Goal: Task Accomplishment & Management: Manage account settings

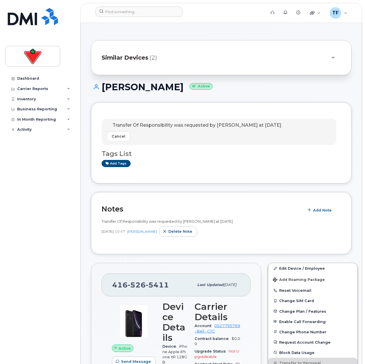
drag, startPoint x: 277, startPoint y: 90, endPoint x: 269, endPoint y: 87, distance: 8.5
click at [275, 89] on h1 "[PERSON_NAME] Active" at bounding box center [221, 87] width 261 height 10
drag, startPoint x: 178, startPoint y: 21, endPoint x: 172, endPoint y: 16, distance: 7.7
click at [177, 20] on header "Support Alerts Knowledge Base Quicklinks Suspend / Cancel Device Change SIM Car…" at bounding box center [221, 13] width 282 height 20
click at [171, 14] on input at bounding box center [139, 12] width 87 height 10
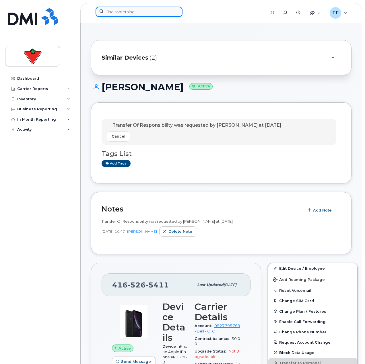
paste input "[PERSON_NAME]"
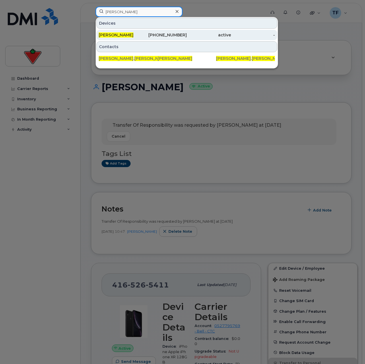
type input "[PERSON_NAME]"
click at [140, 33] on div "Nick Norbeck" at bounding box center [121, 35] width 44 height 6
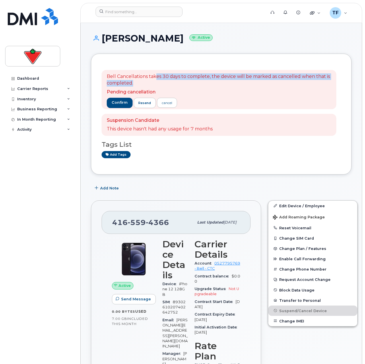
drag, startPoint x: 156, startPoint y: 76, endPoint x: 197, endPoint y: 81, distance: 42.2
click at [197, 81] on p "Bell Cancellations takes 30 days to complete, the device will be marked as canc…" at bounding box center [219, 79] width 224 height 13
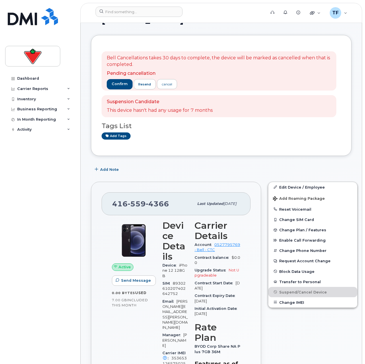
scroll to position [29, 0]
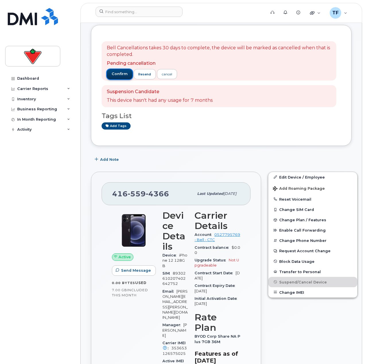
click at [114, 74] on span "confirm" at bounding box center [120, 73] width 16 height 5
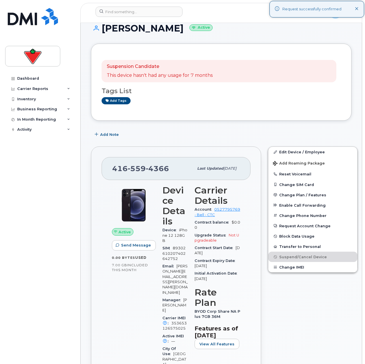
scroll to position [0, 0]
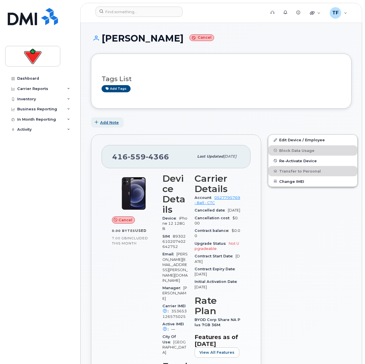
click at [112, 123] on span "Add Note" at bounding box center [109, 122] width 19 height 5
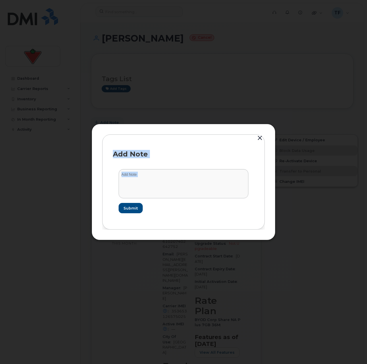
click at [112, 123] on div at bounding box center [183, 182] width 367 height 364
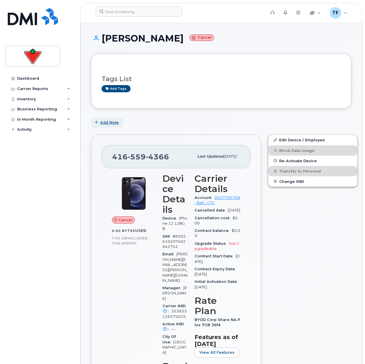
click at [112, 123] on span "Add Note" at bounding box center [109, 122] width 19 height 5
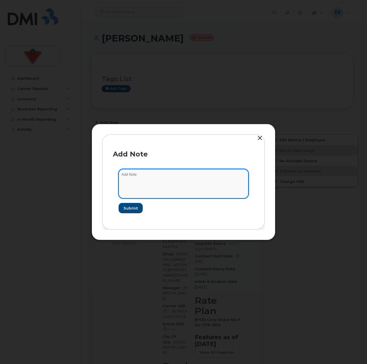
click at [134, 186] on textarea at bounding box center [184, 183] width 130 height 29
type textarea "Confirmed cancel 09/22/2025"
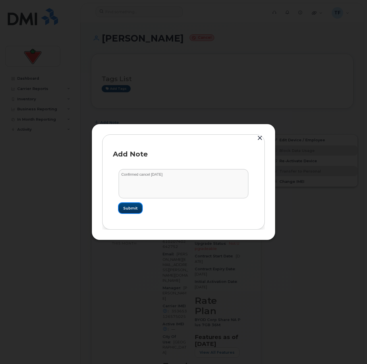
click at [127, 206] on span "Submit" at bounding box center [130, 208] width 14 height 5
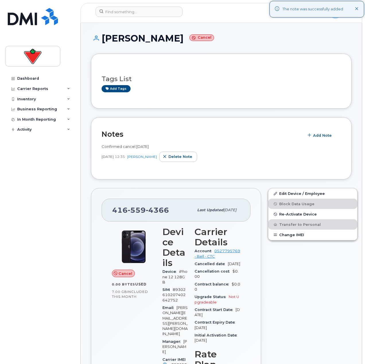
click at [70, 213] on div "Dashboard Carrier Reports Monthly Billing Data Daily Data Pooling Data Behavior…" at bounding box center [40, 214] width 71 height 282
click at [188, 60] on div "Tags List Add tags" at bounding box center [221, 81] width 261 height 55
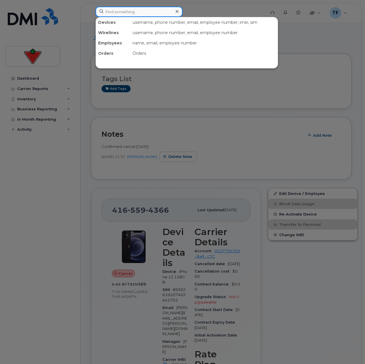
click at [135, 16] on input at bounding box center [139, 12] width 87 height 10
paste input "Angelo Fiorilli"
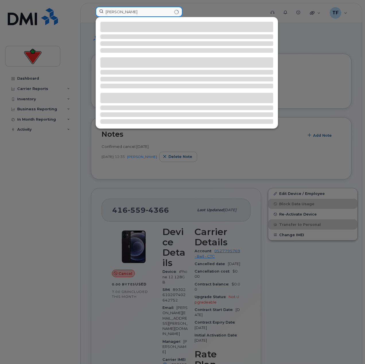
type input "Angelo Fiorilli"
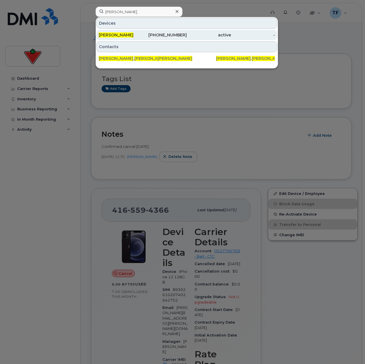
click at [132, 32] on div "Angelo Fiorilli" at bounding box center [121, 35] width 44 height 10
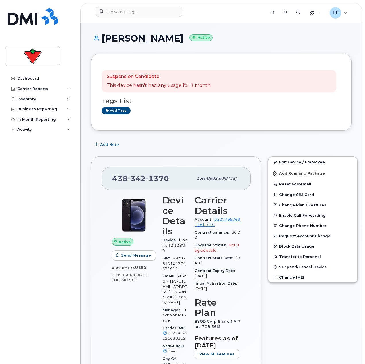
click at [208, 120] on div "Suspension Candidate This device hasn't had any usage for 1 month Tags List Add…" at bounding box center [221, 92] width 239 height 56
click at [130, 43] on h1 "Angelo Fiorilli Active" at bounding box center [221, 38] width 261 height 10
click at [130, 47] on div "Angelo Fiorilli Active" at bounding box center [221, 43] width 261 height 20
click at [125, 40] on h1 "Angelo Fiorilli Active" at bounding box center [221, 38] width 261 height 10
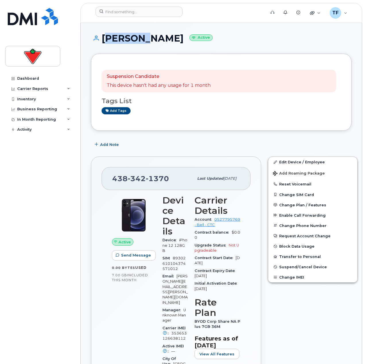
click at [125, 40] on h1 "Angelo Fiorilli Active" at bounding box center [221, 38] width 261 height 10
copy h1 "[PERSON_NAME]"
click at [294, 268] on span "Suspend/Cancel Device" at bounding box center [303, 267] width 48 height 4
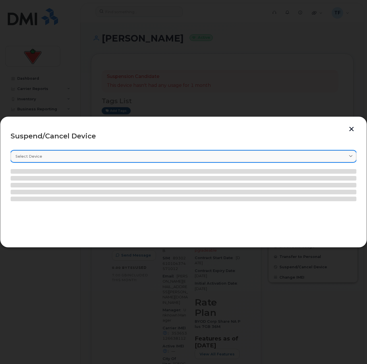
click at [67, 156] on div "Select device" at bounding box center [183, 156] width 336 height 5
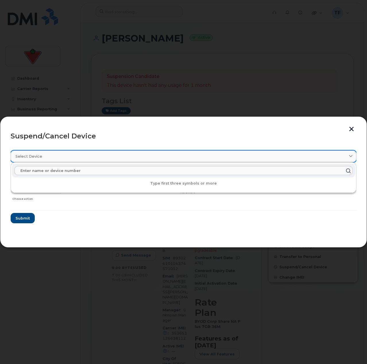
click at [67, 156] on div "Select device" at bounding box center [183, 156] width 336 height 5
click at [114, 157] on div "Select device" at bounding box center [183, 156] width 336 height 5
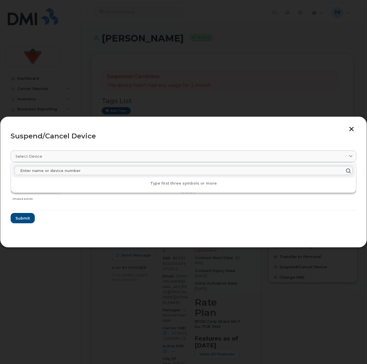
click at [129, 132] on header "Suspend/Cancel Device" at bounding box center [184, 136] width 346 height 18
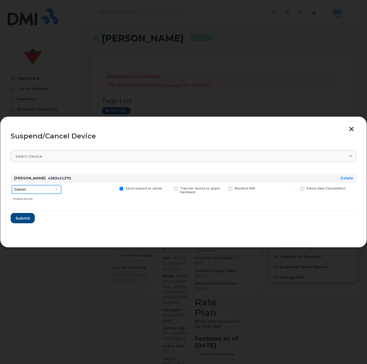
click at [47, 187] on select "Cancel Suspend - Extend Suspension Suspend - Reduced Rate Suspend - Full Rate S…" at bounding box center [36, 189] width 49 height 9
click at [12, 185] on select "Cancel Suspend - Extend Suspension Suspend - Reduced Rate Suspend - Full Rate S…" at bounding box center [36, 189] width 49 height 9
click at [144, 218] on form "Angelo Fiorilli 4383421370 Delete Cancel Suspend - Extend Suspension Suspend - …" at bounding box center [184, 196] width 346 height 54
click at [171, 225] on section "Select device Type first three symbols or more Angelo Fiorilli 4383421370 Delet…" at bounding box center [184, 192] width 346 height 92
click at [25, 219] on span "Submit" at bounding box center [22, 218] width 14 height 5
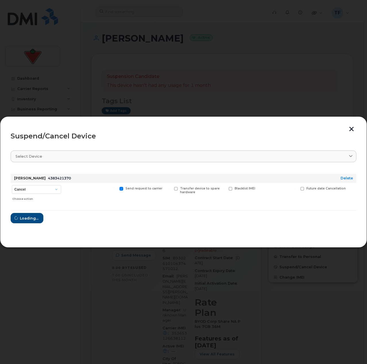
click at [166, 139] on div "Suspend/Cancel Device" at bounding box center [184, 136] width 346 height 7
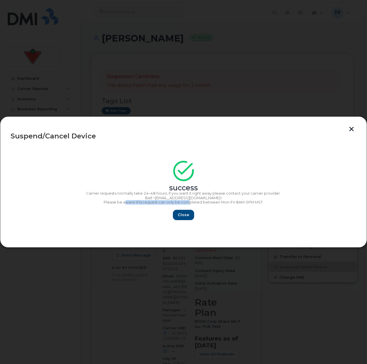
drag, startPoint x: 127, startPoint y: 204, endPoint x: 189, endPoint y: 203, distance: 62.9
click at [189, 203] on p "Please be aware this request can only be completed between Mon-Fri 8AM-5PM MST." at bounding box center [184, 202] width 346 height 5
click at [185, 216] on span "Close" at bounding box center [183, 214] width 11 height 5
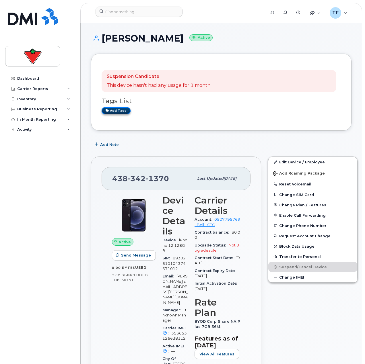
click at [120, 107] on link "Add tags" at bounding box center [116, 110] width 29 height 7
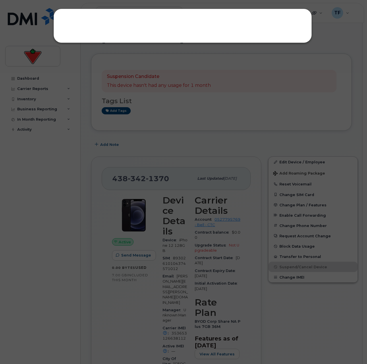
click at [174, 134] on div at bounding box center [183, 182] width 367 height 364
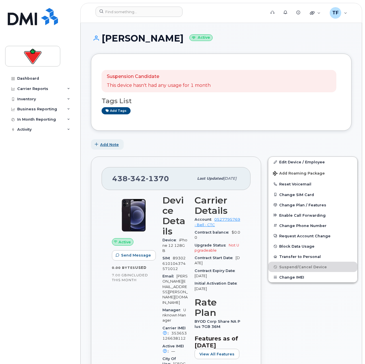
click at [116, 144] on span "Add Note" at bounding box center [109, 144] width 19 height 5
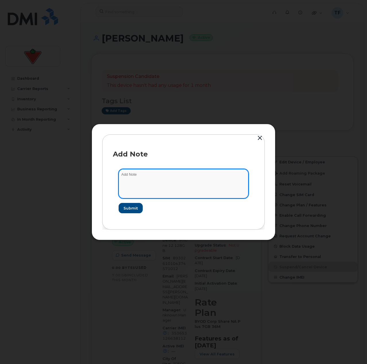
click at [155, 193] on textarea at bounding box center [184, 183] width 130 height 29
type textarea "Requested cancel"
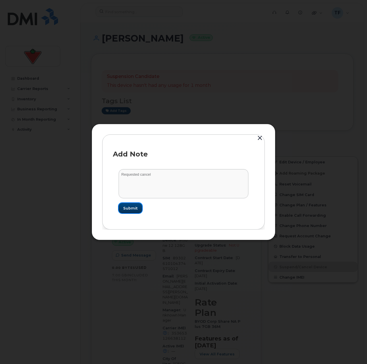
click at [130, 207] on span "Submit" at bounding box center [130, 208] width 14 height 5
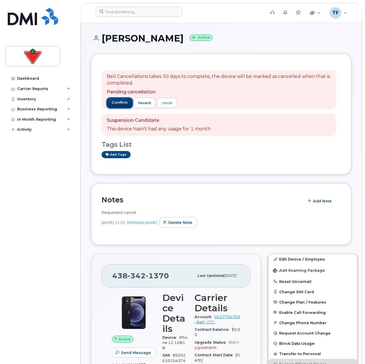
click at [115, 103] on span "confirm" at bounding box center [120, 102] width 16 height 5
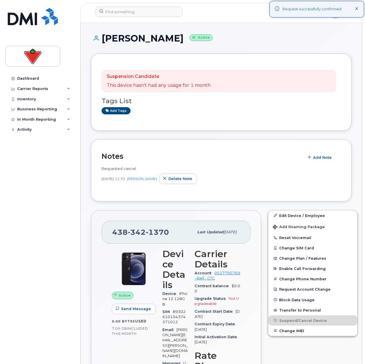
click at [59, 193] on div "Dashboard Carrier Reports Monthly Billing Data Daily Data Pooling Data Behavior…" at bounding box center [40, 214] width 71 height 282
drag, startPoint x: 123, startPoint y: 19, endPoint x: 127, endPoint y: 12, distance: 8.0
click at [124, 17] on header "Support Alerts Knowledge Base Quicklinks Suspend / Cancel Device Change SIM Car…" at bounding box center [221, 13] width 282 height 20
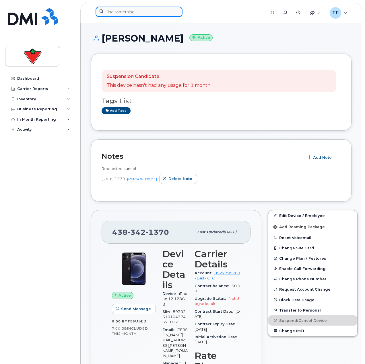
drag, startPoint x: 127, startPoint y: 10, endPoint x: 132, endPoint y: 17, distance: 8.0
click at [127, 10] on input at bounding box center [139, 12] width 87 height 10
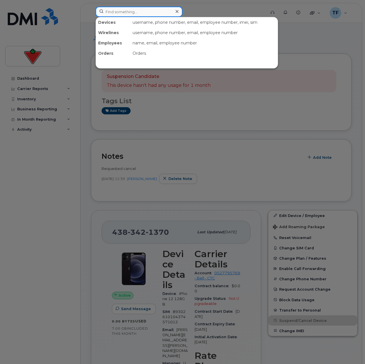
paste input "[PERSON_NAME]"
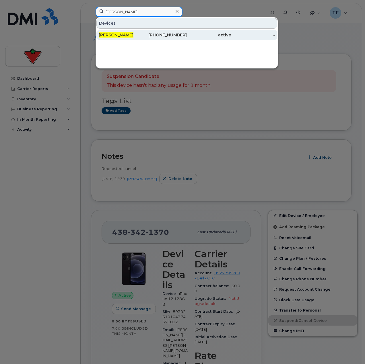
type input "[PERSON_NAME]"
click at [133, 35] on div "[PERSON_NAME]" at bounding box center [121, 35] width 44 height 6
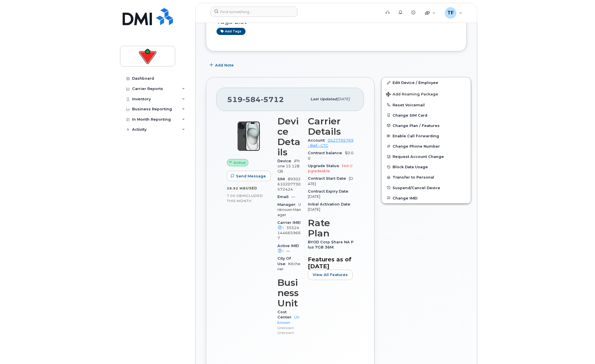
scroll to position [29, 0]
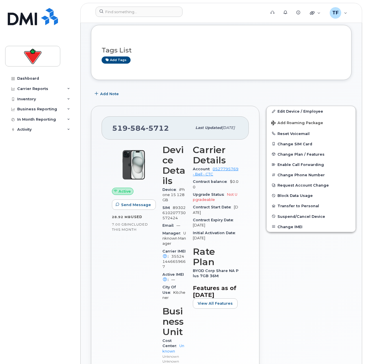
click at [0, 175] on div "Dashboard Carrier Reports Monthly Billing Data Daily Data Pooling Data Behavior…" at bounding box center [39, 182] width 78 height 364
drag, startPoint x: 104, startPoint y: 238, endPoint x: 108, endPoint y: 238, distance: 4.6
click at [104, 238] on div "Active Send Message 28.92 MB  used 7.00 GB  included this month Device Details …" at bounding box center [175, 268] width 147 height 256
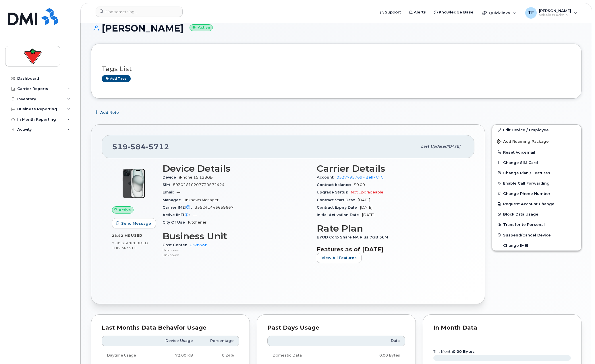
scroll to position [0, 0]
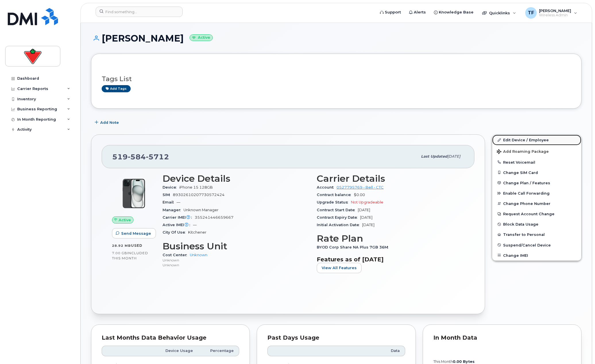
click at [365, 138] on link "Edit Device / Employee" at bounding box center [536, 140] width 89 height 10
click at [251, 270] on div "Device Details Device iPhone 15 128GB SIM [TECHNICAL_ID] Email — Manager Unknow…" at bounding box center [236, 225] width 154 height 111
click at [142, 38] on h1 "[PERSON_NAME] Active" at bounding box center [336, 38] width 490 height 10
click at [142, 38] on h1 "Howard Averell Active" at bounding box center [336, 38] width 490 height 10
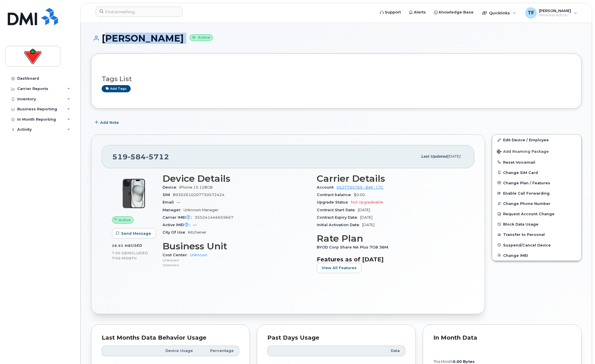
copy h1 "Howard Averell"
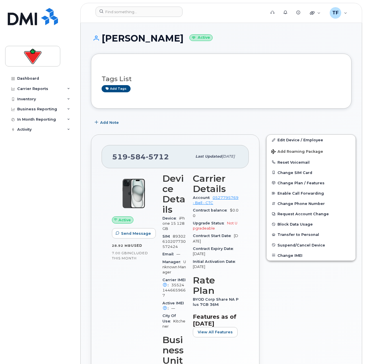
click at [20, 229] on div "Dashboard Carrier Reports Monthly Billing Data Daily Data Pooling Data Behavior…" at bounding box center [40, 214] width 71 height 282
click at [243, 90] on div "Add tags" at bounding box center [219, 88] width 235 height 7
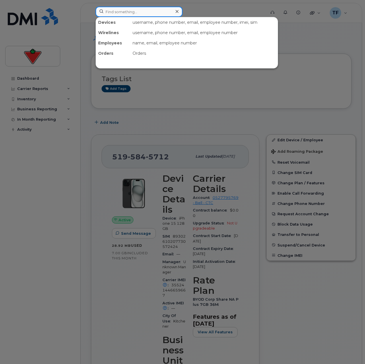
click at [130, 12] on input at bounding box center [139, 12] width 87 height 10
paste input "[PERSON_NAME]"
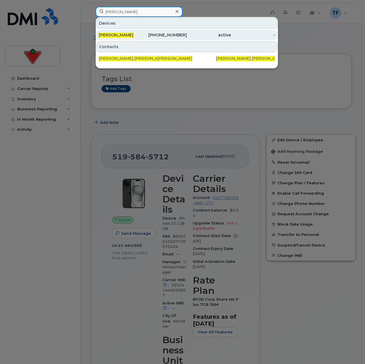
type input "[PERSON_NAME]"
click at [146, 33] on div "250-407-3130" at bounding box center [165, 35] width 44 height 6
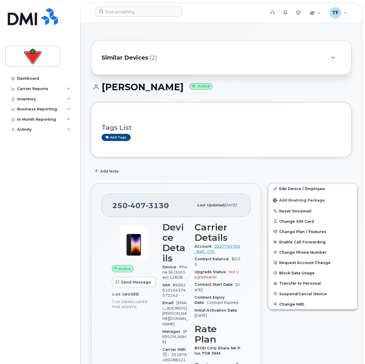
click at [228, 62] on div "Similar Devices (2)" at bounding box center [213, 58] width 223 height 14
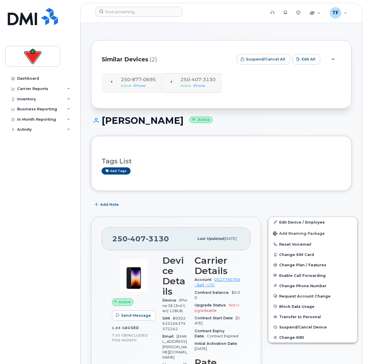
click at [129, 90] on div "250 877 0695 Active iPhone" at bounding box center [132, 83] width 60 height 20
click at [126, 82] on span "250 877 0695" at bounding box center [138, 79] width 35 height 5
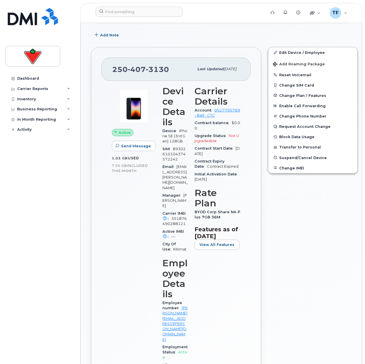
scroll to position [144, 0]
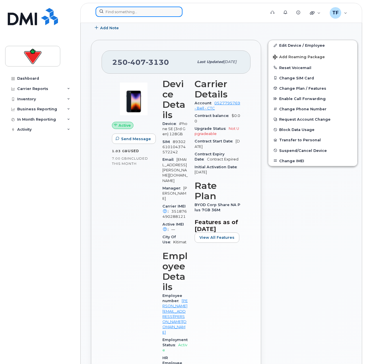
click at [125, 15] on input at bounding box center [139, 12] width 87 height 10
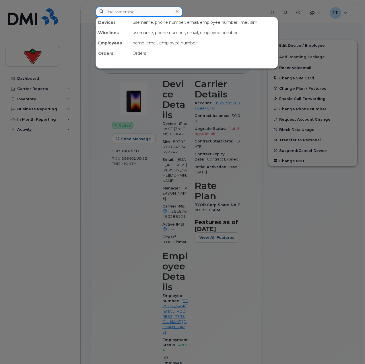
paste input "[PERSON_NAME]"
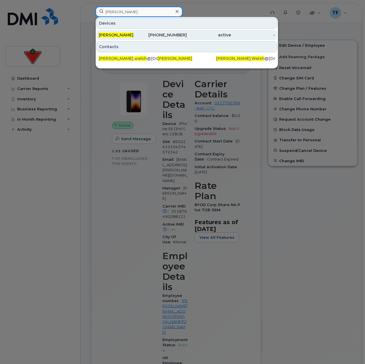
type input "[PERSON_NAME]"
click at [140, 35] on div "[PERSON_NAME]" at bounding box center [121, 35] width 44 height 6
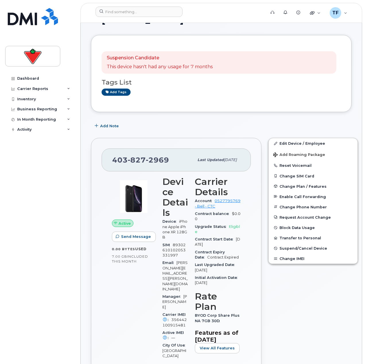
scroll to position [29, 0]
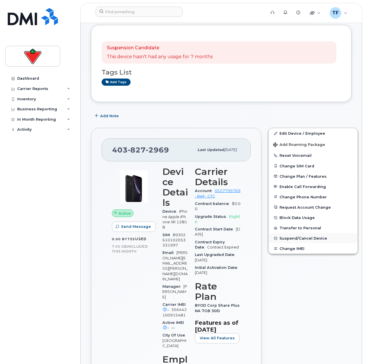
click at [299, 238] on span "Suspend/Cancel Device" at bounding box center [304, 238] width 48 height 4
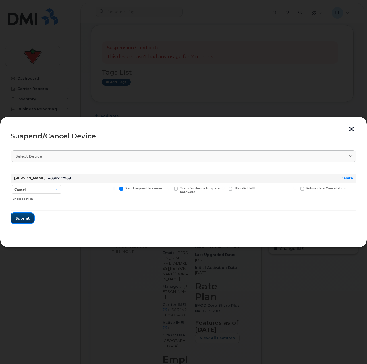
click at [18, 216] on span "Submit" at bounding box center [22, 218] width 14 height 5
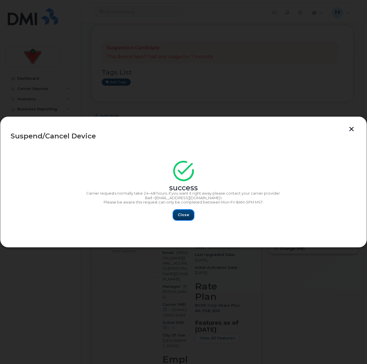
click at [183, 214] on span "Close" at bounding box center [183, 214] width 11 height 5
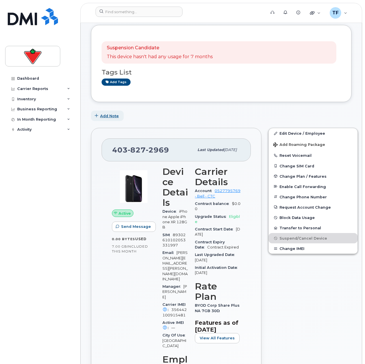
click at [103, 116] on span "Add Note" at bounding box center [109, 115] width 19 height 5
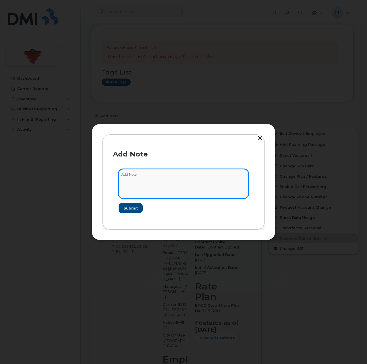
click at [148, 187] on textarea at bounding box center [184, 183] width 130 height 29
type textarea "Requested cancel, offboarded employee"
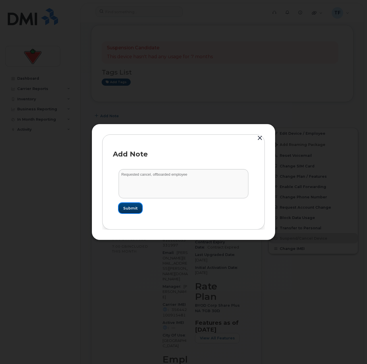
click at [129, 208] on span "Submit" at bounding box center [130, 208] width 14 height 5
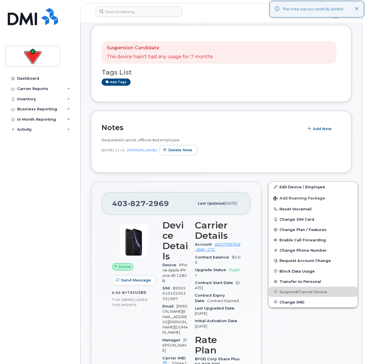
click at [57, 233] on div "Dashboard Carrier Reports Monthly Billing Data Daily Data Pooling Data Behavior…" at bounding box center [40, 214] width 71 height 282
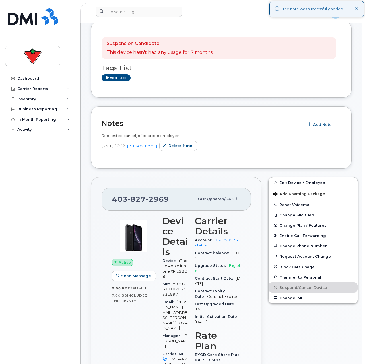
scroll to position [0, 0]
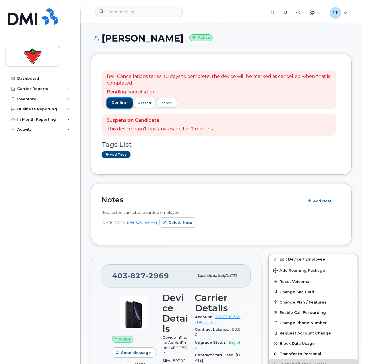
click at [119, 104] on span "confirm" at bounding box center [120, 102] width 16 height 5
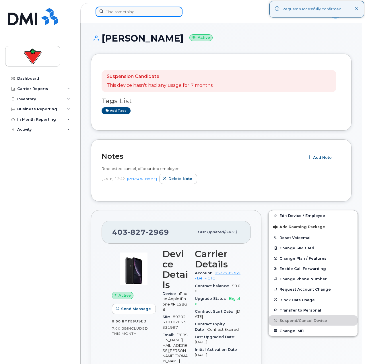
click at [133, 9] on input at bounding box center [139, 12] width 87 height 10
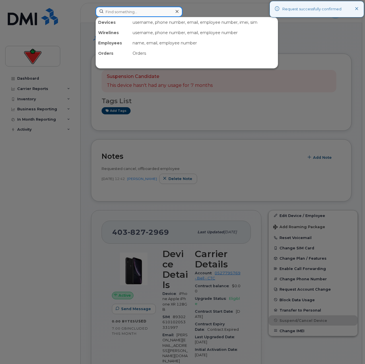
paste input "NADER LABAKY"
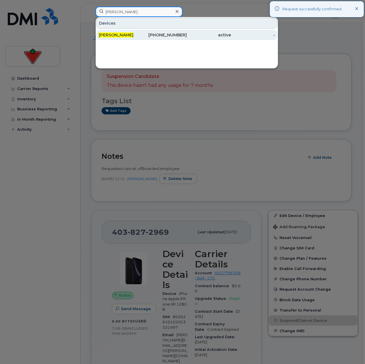
type input "NADER LABAKY"
click at [154, 34] on div "438-364-1081" at bounding box center [165, 35] width 44 height 6
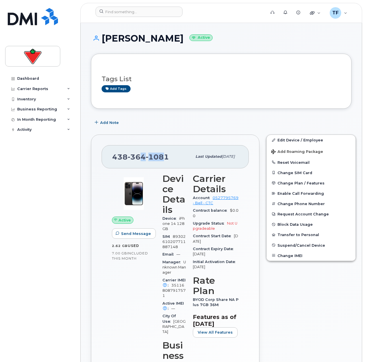
drag, startPoint x: 165, startPoint y: 155, endPoint x: 144, endPoint y: 155, distance: 21.5
click at [142, 156] on span "[PHONE_NUMBER]" at bounding box center [140, 157] width 57 height 9
drag, startPoint x: 168, startPoint y: 156, endPoint x: 112, endPoint y: 158, distance: 55.7
click at [112, 158] on div "438 364 1081 Last updated Oct 02, 2024" at bounding box center [175, 156] width 147 height 23
copy span "438 364 1081"
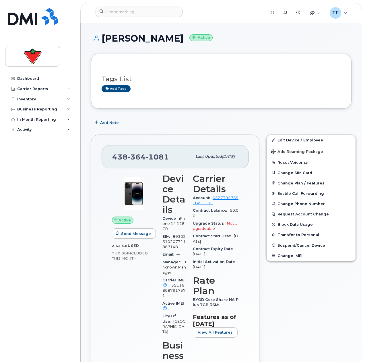
click at [67, 330] on div "Dashboard Carrier Reports Monthly Billing Data Daily Data Pooling Data Behavior…" at bounding box center [40, 213] width 71 height 280
click at [65, 236] on div "Dashboard Carrier Reports Monthly Billing Data Daily Data Pooling Data Behavior…" at bounding box center [40, 213] width 71 height 280
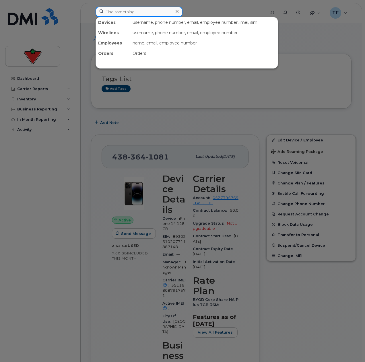
click at [145, 11] on input at bounding box center [139, 12] width 87 height 10
paste input "Stephanie Adams"
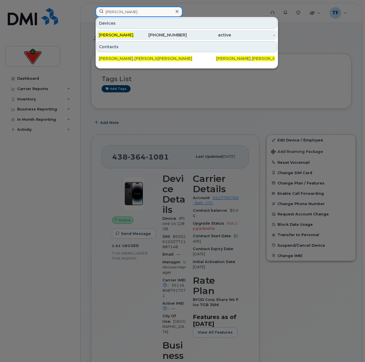
type input "Stephanie Adams"
click at [150, 35] on div "250-407-3130" at bounding box center [165, 35] width 44 height 6
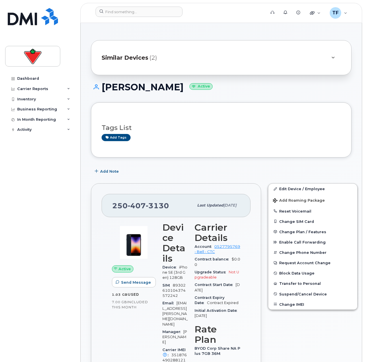
click at [152, 211] on div "250 407 3130" at bounding box center [153, 205] width 82 height 12
click at [151, 205] on span "3130" at bounding box center [157, 205] width 23 height 9
copy span "250 407 3130"
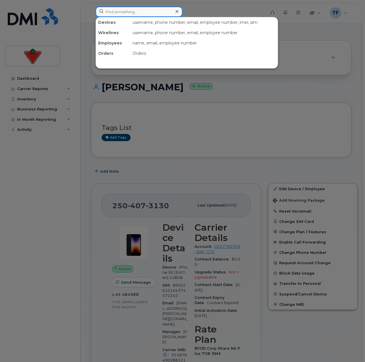
click at [129, 14] on input at bounding box center [139, 12] width 87 height 10
paste input "Ben Sarrafian"
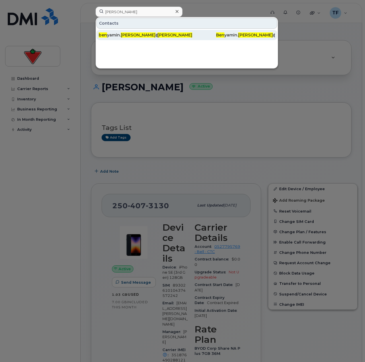
click at [144, 38] on div "ben yamin. sarrafian @marks.ca" at bounding box center [128, 35] width 59 height 6
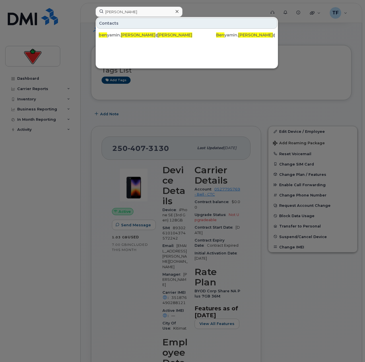
scroll to position [86, 0]
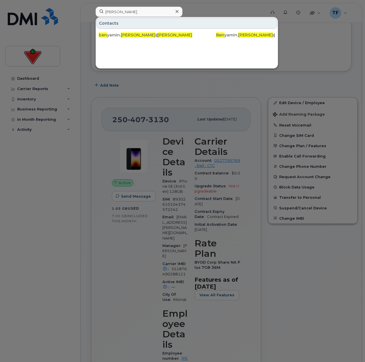
click at [175, 271] on div at bounding box center [182, 181] width 365 height 362
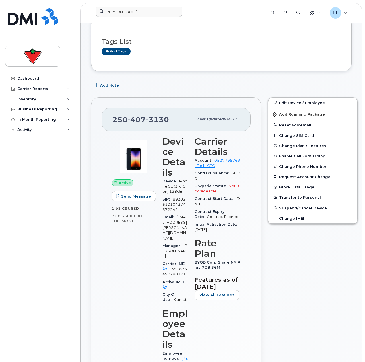
click at [175, 270] on span "351876490288121" at bounding box center [174, 271] width 24 height 9
copy span "351876490288121"
click at [93, 83] on button "Add Note" at bounding box center [107, 85] width 33 height 10
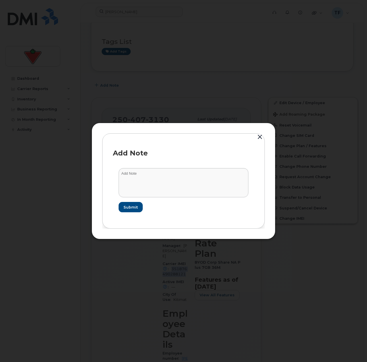
click at [259, 137] on button "button" at bounding box center [259, 137] width 9 height 8
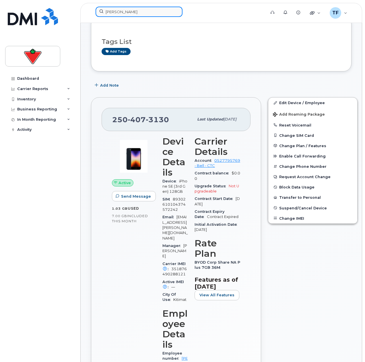
click at [121, 7] on input "Ben Sarrafian" at bounding box center [139, 12] width 87 height 10
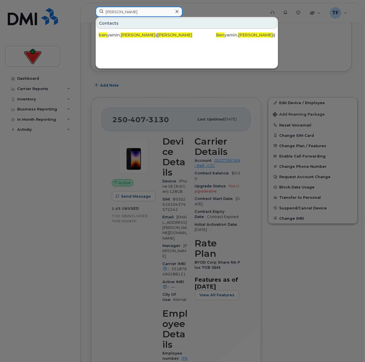
paste input "HOWARD Averell"
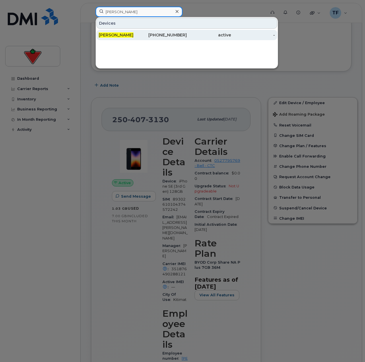
type input "HOWARD Averell"
click at [155, 36] on div "519-584-5712" at bounding box center [165, 35] width 44 height 6
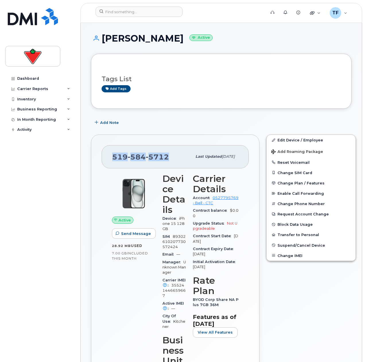
drag, startPoint x: 168, startPoint y: 158, endPoint x: 108, endPoint y: 158, distance: 60.0
click at [108, 158] on div "519 584 5712 Last updated Mar 19, 2025" at bounding box center [175, 156] width 147 height 23
copy span "519 584 5712"
click at [298, 284] on div "Edit Device / Employee Add Roaming Package Reset Voicemail Change SIM Card Chan…" at bounding box center [311, 284] width 96 height 307
click at [295, 247] on span "Suspend/Cancel Device" at bounding box center [302, 245] width 48 height 4
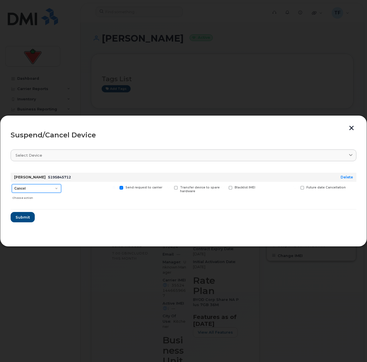
click at [49, 185] on select "Cancel Suspend - Extend Suspension Suspend - Reduced Rate Suspend - Full Rate S…" at bounding box center [36, 188] width 49 height 9
click at [12, 184] on select "Cancel Suspend - Extend Suspension Suspend - Reduced Rate Suspend - Full Rate S…" at bounding box center [36, 188] width 49 height 9
click at [30, 218] on button "Submit" at bounding box center [23, 217] width 24 height 10
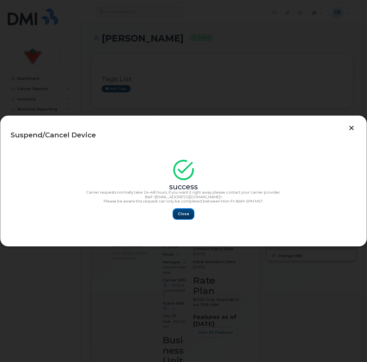
click at [183, 215] on span "Close" at bounding box center [183, 213] width 11 height 5
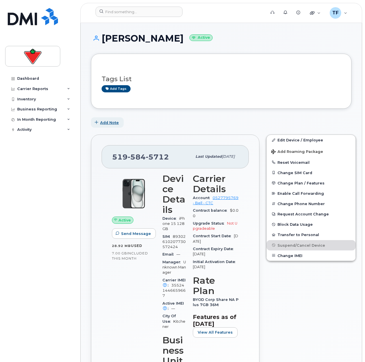
click at [99, 123] on span "button" at bounding box center [96, 122] width 5 height 5
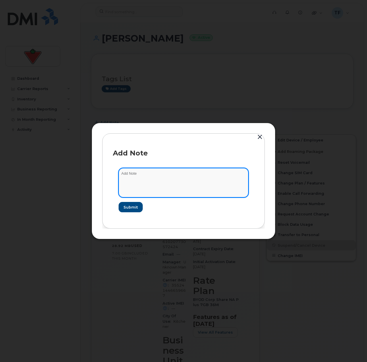
click at [134, 173] on textarea at bounding box center [184, 182] width 130 height 29
type textarea "Submitted cancel request - terminated employee"
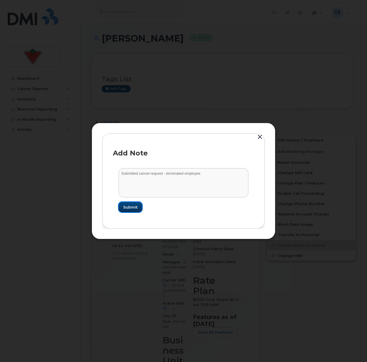
click at [132, 208] on span "Submit" at bounding box center [130, 207] width 14 height 5
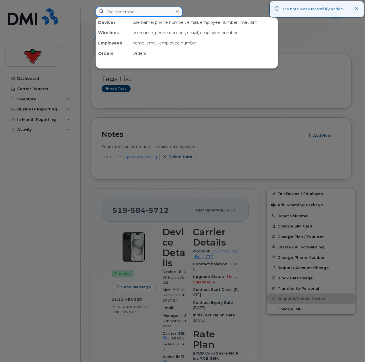
click at [156, 9] on input at bounding box center [139, 12] width 87 height 10
paste input "Tania PETTITT"
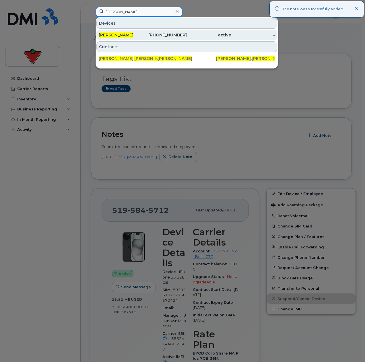
type input "Tania PETTITT"
click at [159, 34] on div "416-938-3782" at bounding box center [165, 35] width 44 height 6
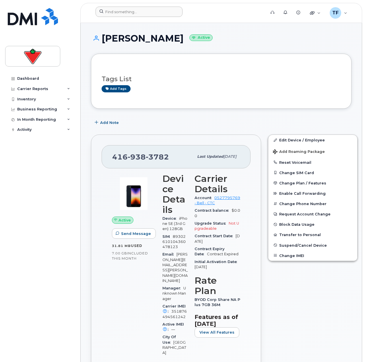
drag, startPoint x: 147, startPoint y: 5, endPoint x: 152, endPoint y: 15, distance: 11.7
click at [147, 5] on header "Support Alerts Knowledge Base Quicklinks Suspend / Cancel Device Change SIM Car…" at bounding box center [221, 13] width 282 height 20
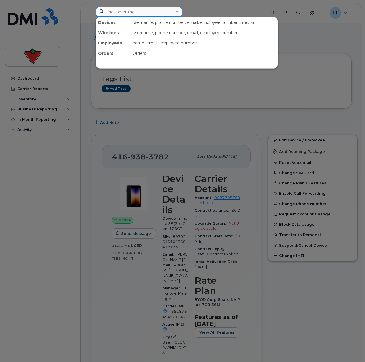
drag, startPoint x: 152, startPoint y: 15, endPoint x: 156, endPoint y: 18, distance: 5.3
click at [153, 15] on input at bounding box center [139, 12] width 87 height 10
paste input "7783638925"
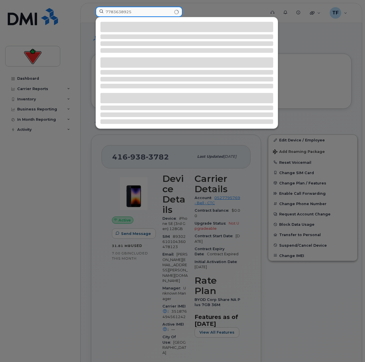
type input "7783638925"
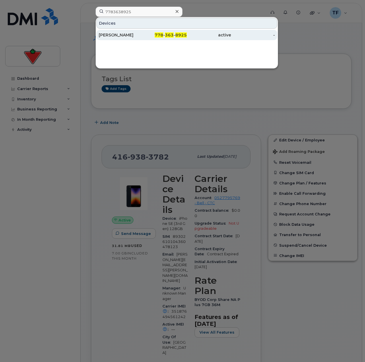
click at [147, 35] on div "778 - 363 - 8925" at bounding box center [165, 35] width 44 height 6
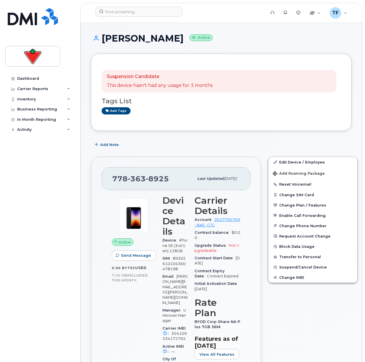
scroll to position [29, 0]
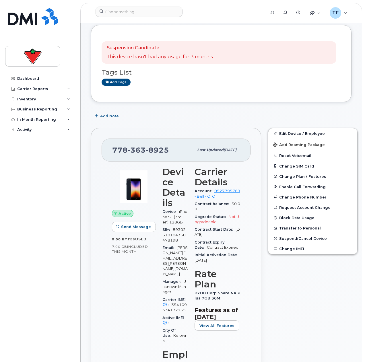
click at [179, 236] on span "89302610104360478198" at bounding box center [173, 235] width 23 height 15
click at [175, 303] on span "354109334172765" at bounding box center [174, 307] width 24 height 9
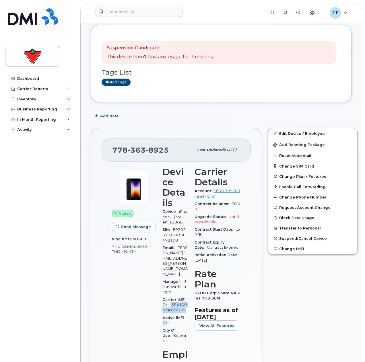
copy span "354109334172765"
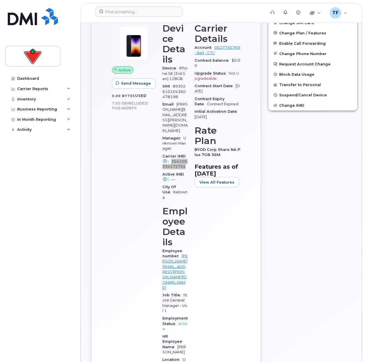
scroll to position [201, 0]
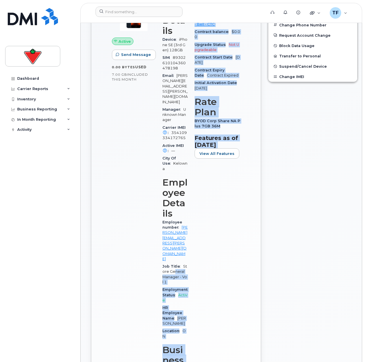
drag, startPoint x: 174, startPoint y: 250, endPoint x: 193, endPoint y: 262, distance: 23.0
click at [193, 262] on div "Device Details Device iPhone SE (3rd Gen) 128GB SIM 89302610104360478198 Email …" at bounding box center [201, 201] width 85 height 421
click at [193, 262] on div "Carrier Details Account 0527795769 - Bell - CTC Contract balance $0.00 Upgrade …" at bounding box center [217, 201] width 53 height 421
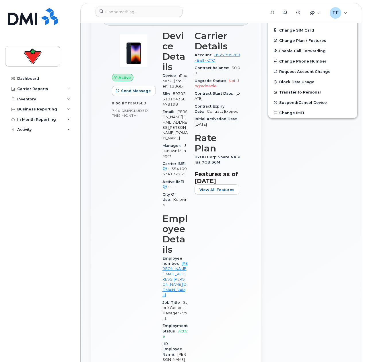
scroll to position [115, 0]
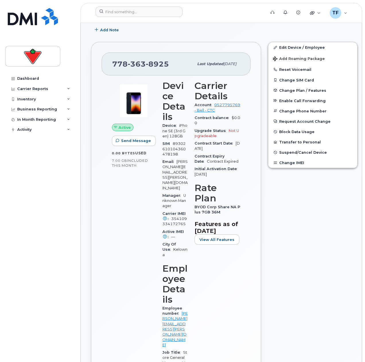
click at [51, 354] on div "Dashboard Carrier Reports Monthly Billing Data Daily Data Pooling Data Behavior…" at bounding box center [39, 181] width 78 height 362
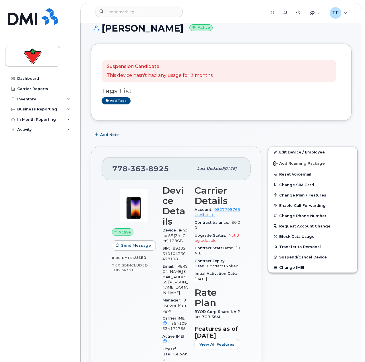
scroll to position [0, 0]
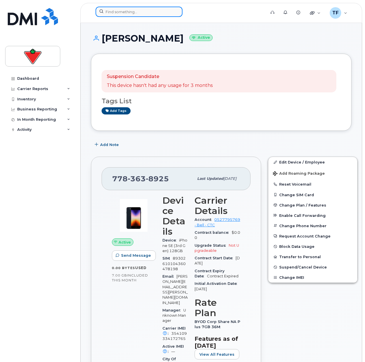
click at [131, 16] on input at bounding box center [139, 12] width 87 height 10
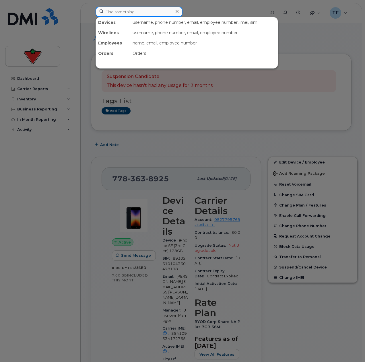
paste input "[PERSON_NAME]"
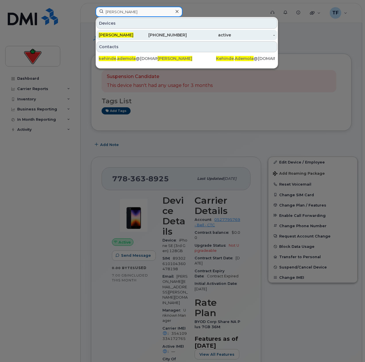
type input "[PERSON_NAME]"
click at [147, 35] on div "647-548-9157" at bounding box center [165, 35] width 44 height 6
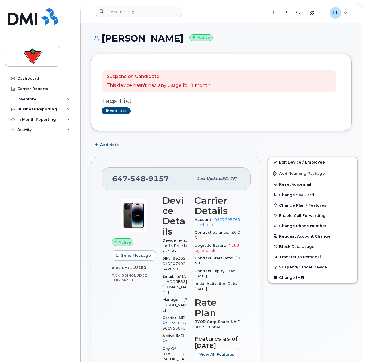
click at [65, 199] on div "Dashboard Carrier Reports Monthly Billing Data Daily Data Pooling Data Behavior…" at bounding box center [40, 213] width 71 height 280
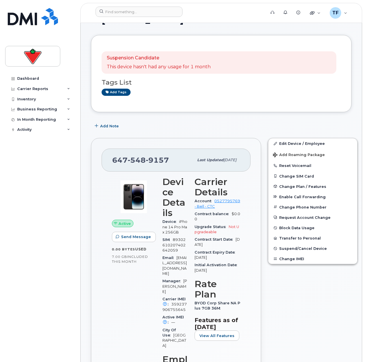
scroll to position [29, 0]
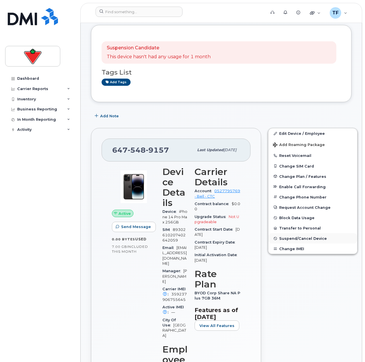
click at [295, 238] on span "Suspend/Cancel Device" at bounding box center [303, 238] width 48 height 4
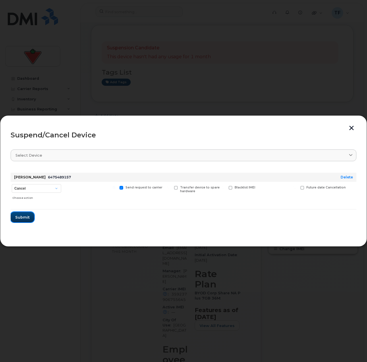
click at [25, 221] on button "Submit" at bounding box center [23, 217] width 24 height 10
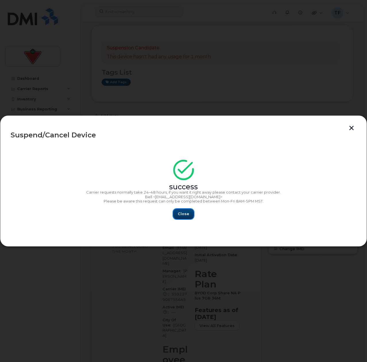
click at [187, 218] on button "Close" at bounding box center [183, 214] width 21 height 10
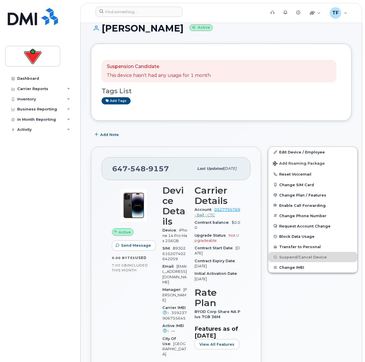
scroll to position [0, 0]
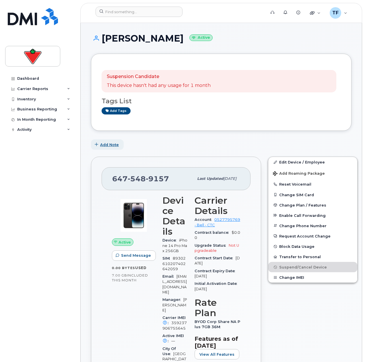
click at [109, 147] on span "Add Note" at bounding box center [109, 144] width 19 height 5
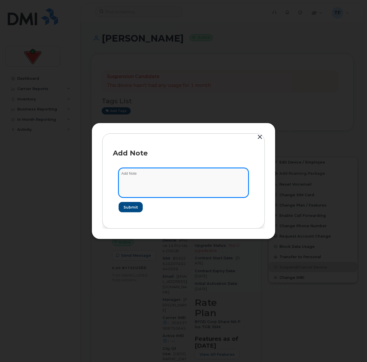
click at [152, 182] on textarea at bounding box center [184, 182] width 130 height 29
type textarea "Submitted cancel request - Terminated employee"
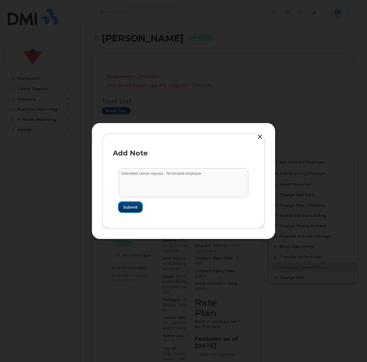
click at [128, 210] on button "Submit" at bounding box center [131, 207] width 24 height 10
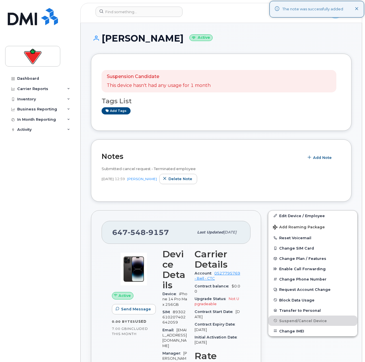
click at [50, 229] on div "Dashboard Carrier Reports Monthly Billing Data Daily Data Pooling Data Behavior…" at bounding box center [40, 213] width 71 height 280
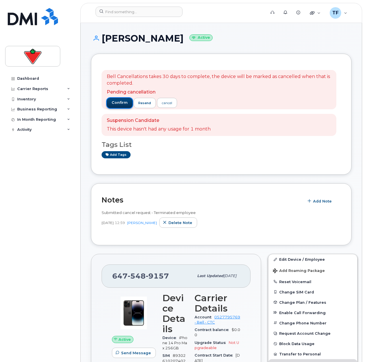
click at [122, 102] on span "confirm" at bounding box center [120, 102] width 16 height 5
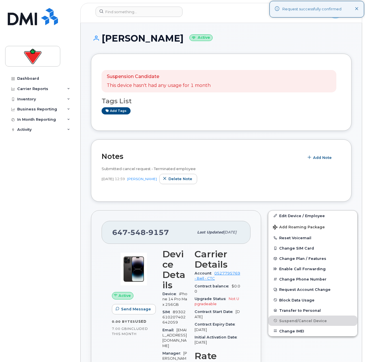
click at [51, 182] on div "Dashboard Carrier Reports Monthly Billing Data Daily Data Pooling Data Behavior…" at bounding box center [40, 213] width 71 height 280
click at [44, 217] on div "Dashboard Carrier Reports Monthly Billing Data Daily Data Pooling Data Behavior…" at bounding box center [40, 213] width 71 height 280
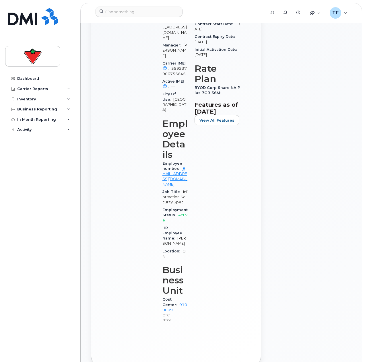
scroll to position [373, 0]
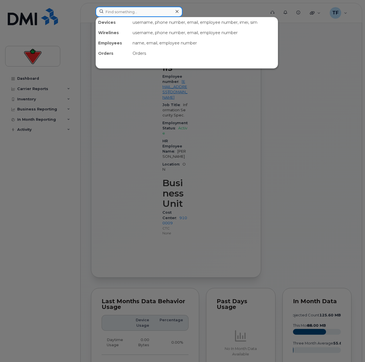
drag, startPoint x: 123, startPoint y: 14, endPoint x: 130, endPoint y: 18, distance: 8.1
click at [123, 14] on input at bounding box center [139, 12] width 87 height 10
paste input "Tania PETTITT"
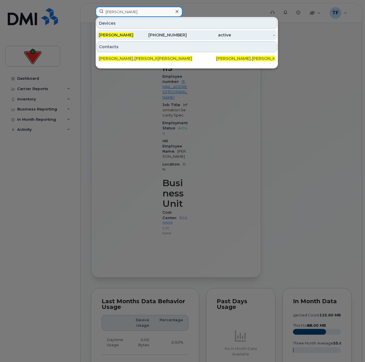
type input "Tania PETTITT"
click at [135, 36] on div "Tania Pettitt" at bounding box center [121, 35] width 44 height 6
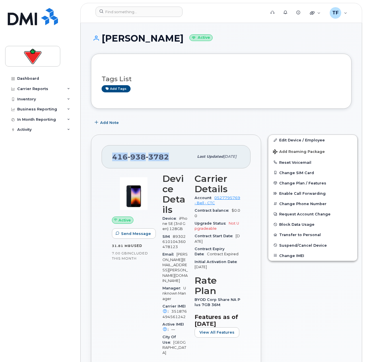
drag, startPoint x: 167, startPoint y: 156, endPoint x: 113, endPoint y: 157, distance: 54.0
click at [113, 157] on span "416 938 3782" at bounding box center [140, 157] width 57 height 9
copy span "416 938 3782"
drag, startPoint x: 161, startPoint y: 40, endPoint x: 104, endPoint y: 40, distance: 56.3
click at [104, 40] on h1 "Tania Pettitt Active" at bounding box center [221, 38] width 261 height 10
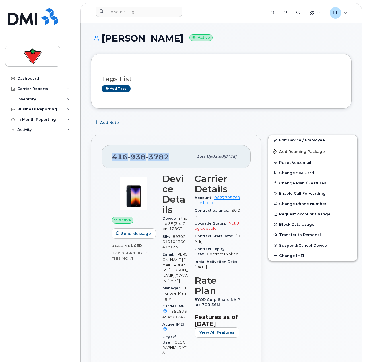
copy h1 "ania Pettitt"
drag, startPoint x: 104, startPoint y: 40, endPoint x: 163, endPoint y: 40, distance: 59.1
click at [163, 40] on h1 "Tania Pettitt Active" at bounding box center [221, 38] width 261 height 10
copy h1 "[PERSON_NAME]"
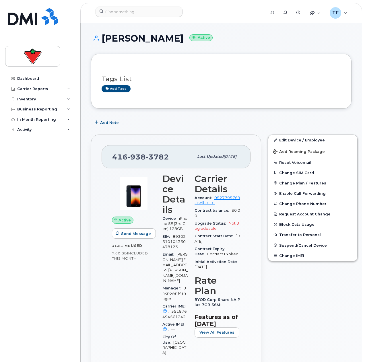
click at [150, 37] on h1 "Tania Pettitt Active" at bounding box center [221, 38] width 261 height 10
copy h1 "[PERSON_NAME]"
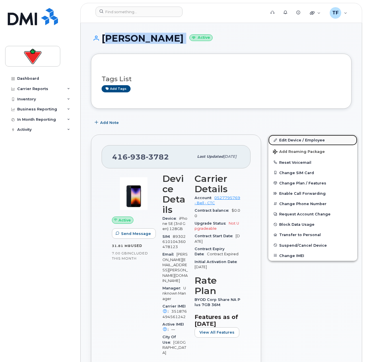
click at [295, 139] on link "Edit Device / Employee" at bounding box center [312, 140] width 89 height 10
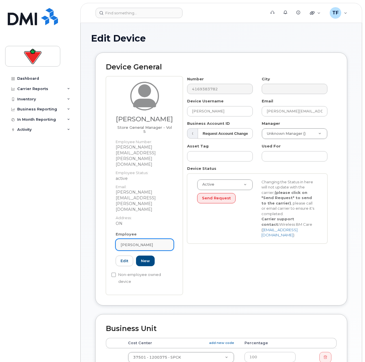
click at [138, 242] on span "[PERSON_NAME]" at bounding box center [137, 244] width 32 height 5
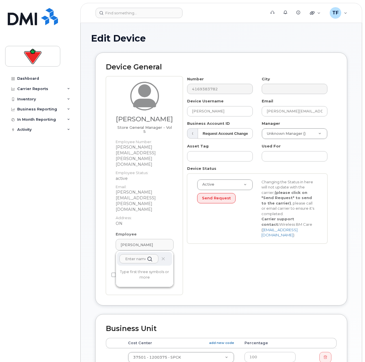
paste input "[PERSON_NAME]"
type input "[PERSON_NAME]"
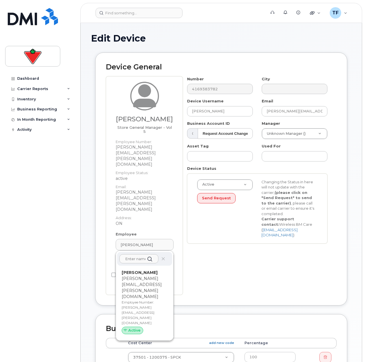
click at [129, 254] on input "text" at bounding box center [138, 258] width 39 height 9
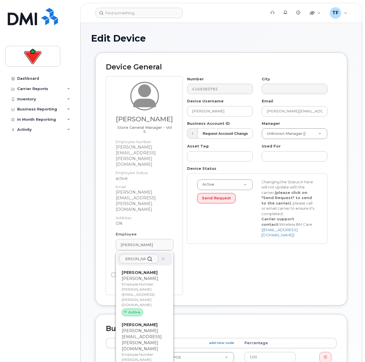
scroll to position [0, 4]
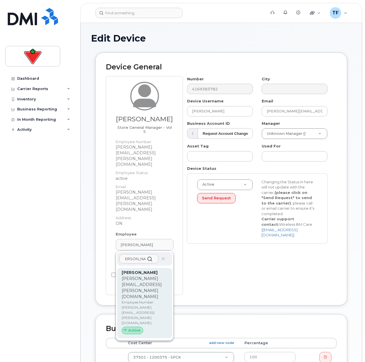
type input "[PERSON_NAME]"
click at [160, 276] on p "[PERSON_NAME][EMAIL_ADDRESS][PERSON_NAME][DOMAIN_NAME]" at bounding box center [145, 288] width 46 height 24
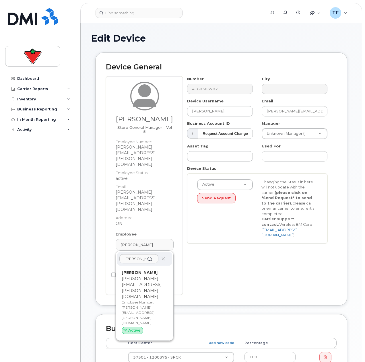
type input "[PERSON_NAME][EMAIL_ADDRESS][PERSON_NAME][DOMAIN_NAME]"
type input "[PERSON_NAME]"
type input "[PERSON_NAME][EMAIL_ADDRESS][PERSON_NAME][DOMAIN_NAME]"
type input "626055"
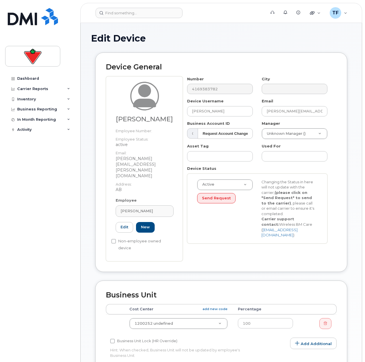
click at [37, 338] on div "Dashboard Carrier Reports Monthly Billing Data Daily Data Pooling Data Behavior…" at bounding box center [40, 213] width 71 height 280
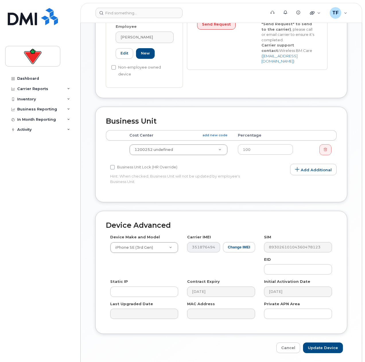
scroll to position [175, 0]
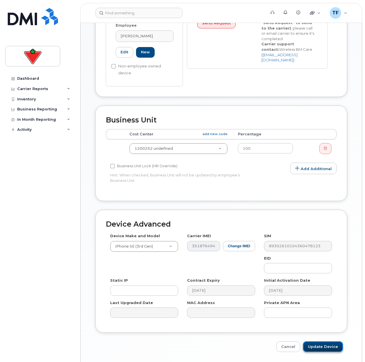
click at [331, 342] on input "Update Device" at bounding box center [323, 347] width 40 height 11
type input "Saving..."
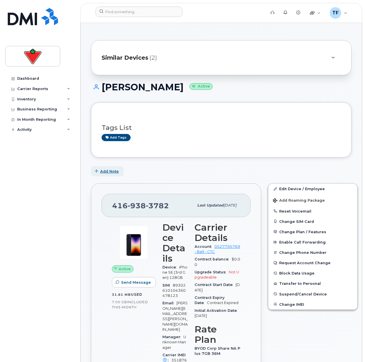
click at [117, 172] on span "Add Note" at bounding box center [109, 171] width 19 height 5
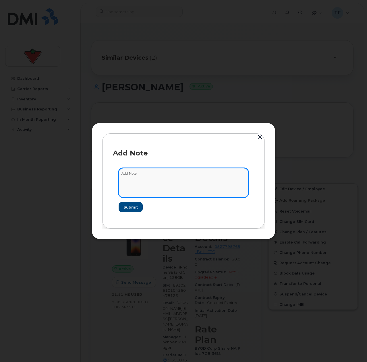
click at [144, 181] on textarea at bounding box center [184, 182] width 130 height 29
paste textarea "[PERSON_NAME]"
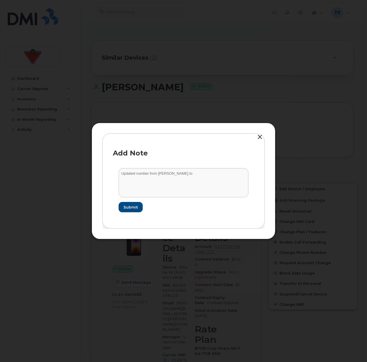
click at [243, 206] on form "Updated number from [PERSON_NAME] to Submit" at bounding box center [183, 190] width 141 height 56
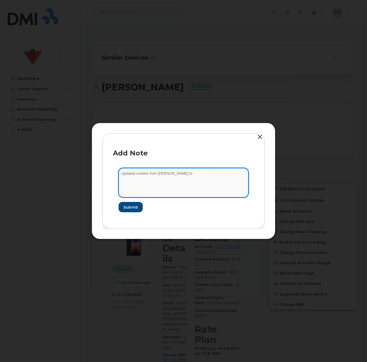
click at [215, 174] on textarea "Updated number from [PERSON_NAME] to" at bounding box center [184, 182] width 130 height 29
paste textarea "[PERSON_NAME]"
type textarea "Updated number from [PERSON_NAME] to [PERSON_NAME]"
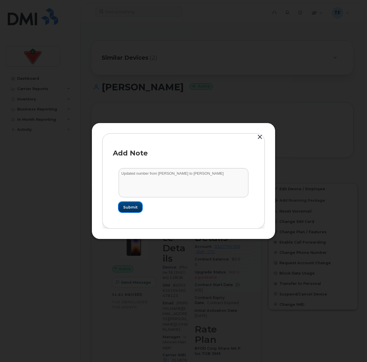
click at [127, 210] on span "Submit" at bounding box center [130, 207] width 14 height 5
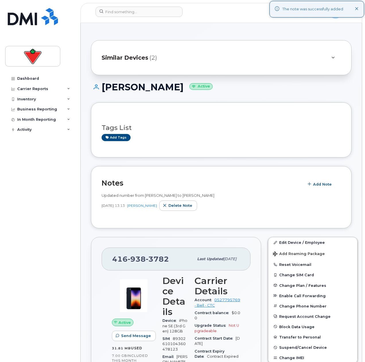
click at [63, 214] on div "Dashboard Carrier Reports Monthly Billing Data Daily Data Pooling Data Behavior…" at bounding box center [40, 213] width 71 height 280
drag, startPoint x: 127, startPoint y: 32, endPoint x: 128, endPoint y: 36, distance: 3.6
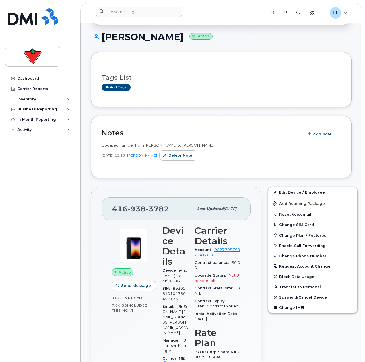
scroll to position [57, 0]
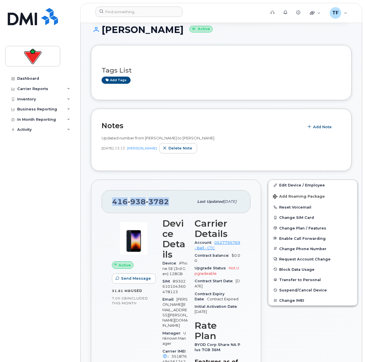
drag, startPoint x: 170, startPoint y: 201, endPoint x: 105, endPoint y: 202, distance: 65.2
click at [105, 202] on div "[PHONE_NUMBER] Last updated [DATE]" at bounding box center [176, 201] width 149 height 23
copy span "[PHONE_NUMBER]"
click at [291, 44] on div "[PERSON_NAME] Active" at bounding box center [221, 35] width 261 height 20
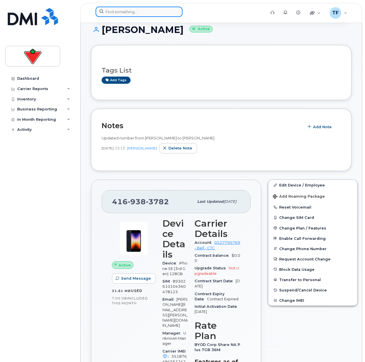
click at [152, 15] on input at bounding box center [139, 12] width 87 height 10
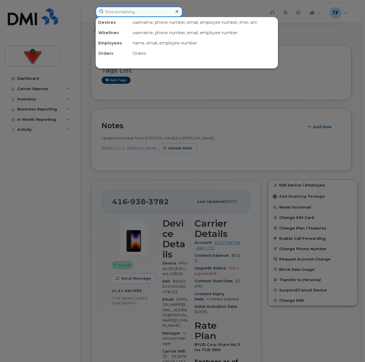
paste input "[PERSON_NAME]"
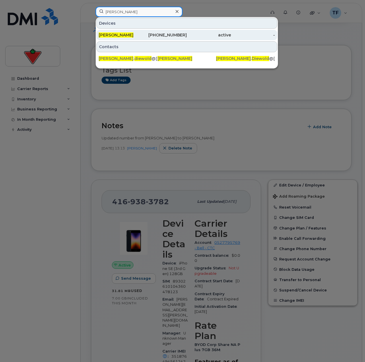
type input "[PERSON_NAME]"
click at [151, 36] on div "778-363-8925" at bounding box center [165, 35] width 44 height 6
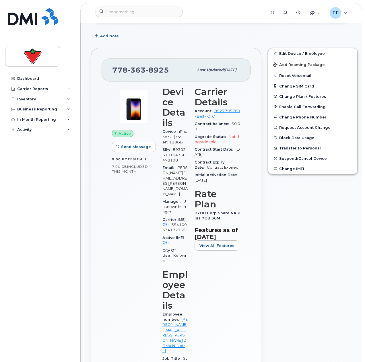
scroll to position [115, 0]
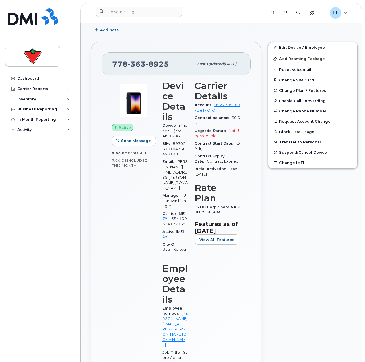
click at [181, 217] on span "354109334172765" at bounding box center [174, 221] width 24 height 9
copy span "354109334172765"
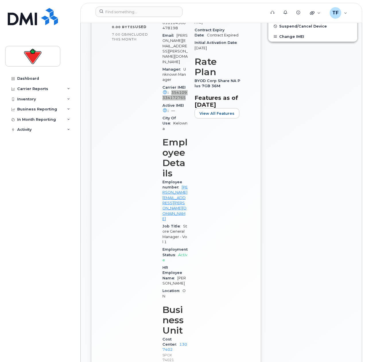
scroll to position [258, 0]
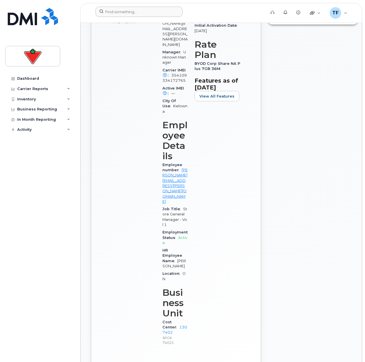
drag, startPoint x: 136, startPoint y: 18, endPoint x: 141, endPoint y: 13, distance: 7.1
click at [136, 18] on div at bounding box center [179, 13] width 176 height 13
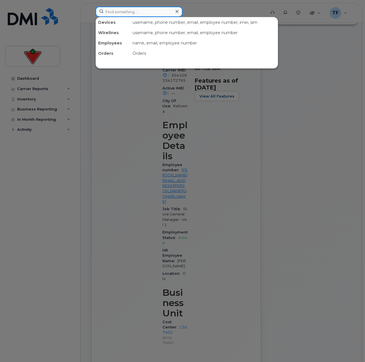
click at [141, 13] on input at bounding box center [139, 12] width 87 height 10
paste input "[PERSON_NAME]"
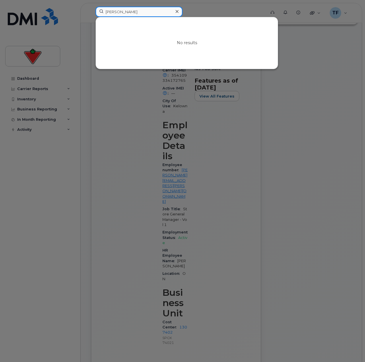
drag, startPoint x: 133, startPoint y: 13, endPoint x: 224, endPoint y: 27, distance: 92.3
click at [177, 17] on div "Maxime Sirard-Lachance No results" at bounding box center [179, 12] width 166 height 10
type input "Maxime Sirard"
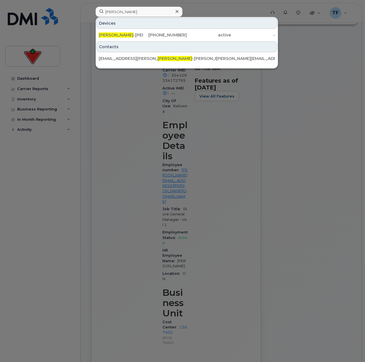
drag, startPoint x: 175, startPoint y: 34, endPoint x: 175, endPoint y: 28, distance: 6.9
click at [175, 34] on div "514-715-5798" at bounding box center [165, 35] width 44 height 6
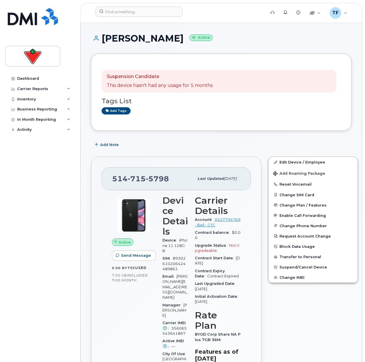
click at [137, 3] on div "Support Alerts Knowledge Base Quicklinks Suspend / Cancel Device Change SIM Car…" at bounding box center [221, 13] width 282 height 20
click at [133, 18] on div at bounding box center [179, 13] width 176 height 13
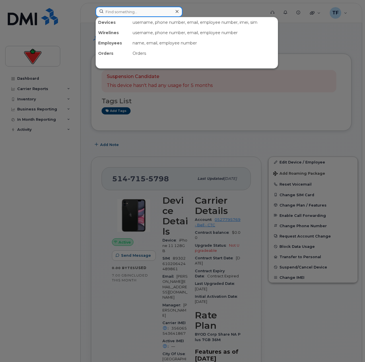
click at [136, 13] on input at bounding box center [139, 12] width 87 height 10
paste input "[PERSON_NAME]"
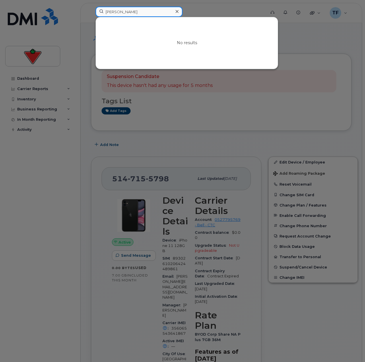
type input "[PERSON_NAME]"
click at [80, 148] on div at bounding box center [182, 181] width 365 height 362
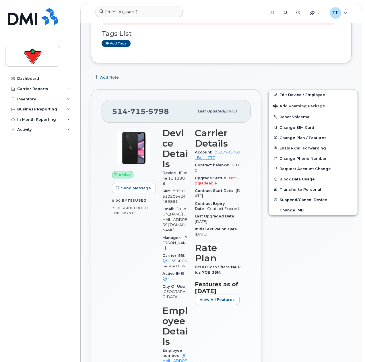
scroll to position [57, 0]
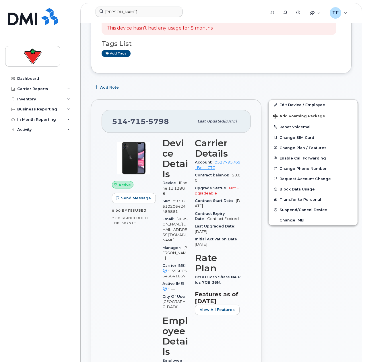
click at [337, 91] on div "Add Note" at bounding box center [221, 87] width 261 height 10
click at [294, 208] on span "Suspend/Cancel Device" at bounding box center [304, 210] width 48 height 4
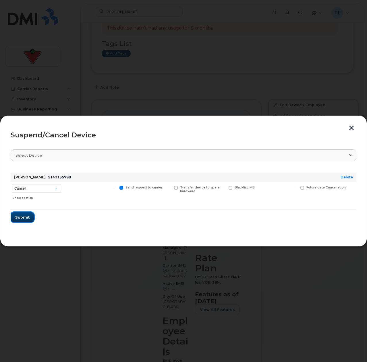
click at [26, 218] on span "Submit" at bounding box center [22, 217] width 14 height 5
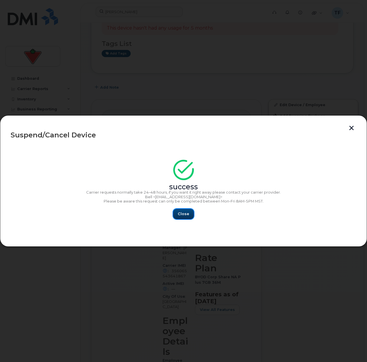
click at [178, 213] on span "Close" at bounding box center [183, 213] width 11 height 5
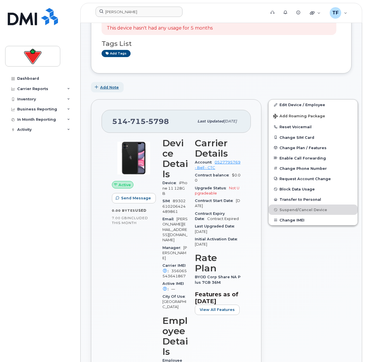
click at [112, 90] on button "Add Note" at bounding box center [107, 87] width 33 height 10
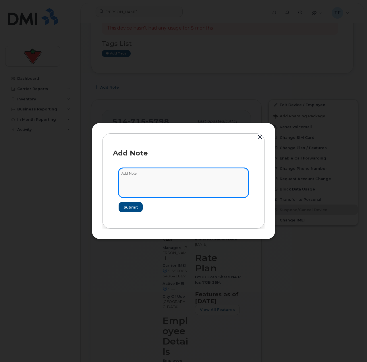
click at [135, 170] on textarea at bounding box center [184, 182] width 130 height 29
type textarea "Submitted cancel request."
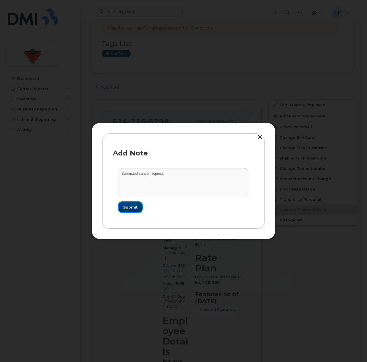
click at [131, 205] on span "Submit" at bounding box center [130, 207] width 14 height 5
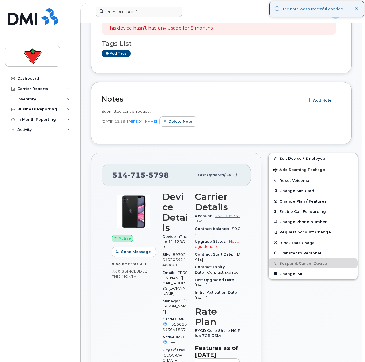
click at [63, 216] on div "Dashboard Carrier Reports Monthly Billing Data Daily Data Pooling Data Behavior…" at bounding box center [40, 213] width 71 height 280
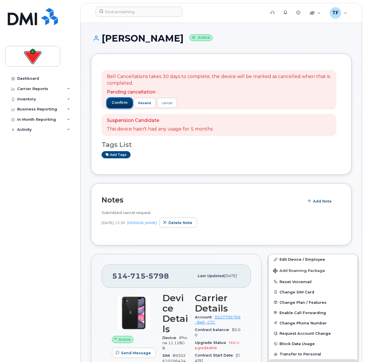
click at [119, 101] on span "confirm" at bounding box center [120, 102] width 16 height 5
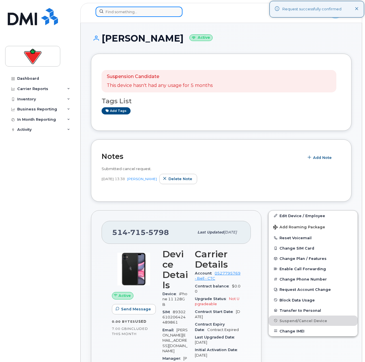
click at [132, 13] on input at bounding box center [139, 12] width 87 height 10
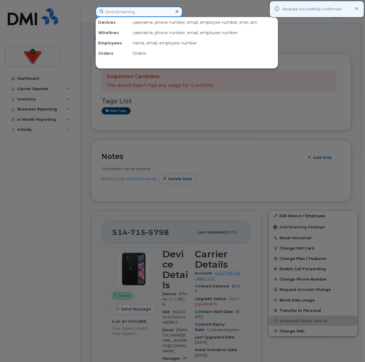
paste input "[PERSON_NAME]"
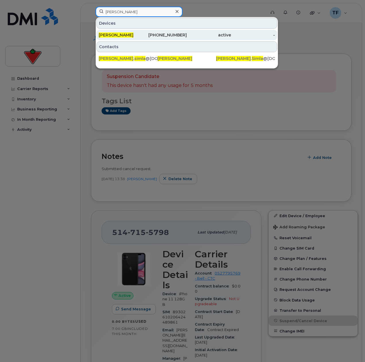
type input "[PERSON_NAME]"
click at [131, 30] on div "[PERSON_NAME]" at bounding box center [121, 35] width 44 height 10
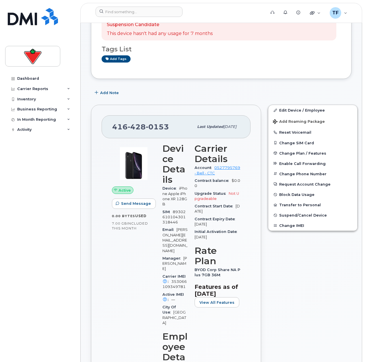
scroll to position [57, 0]
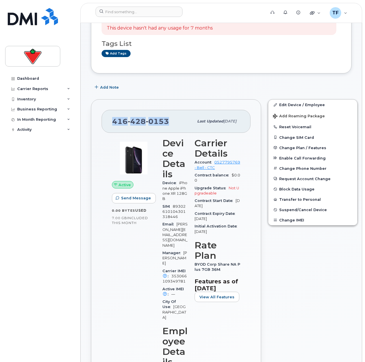
drag, startPoint x: 166, startPoint y: 122, endPoint x: 98, endPoint y: 120, distance: 67.8
click at [98, 120] on div "[PHONE_NUMBER] Last updated [DATE] Active Send Message 0.00 Bytes  used 7.00 GB…" at bounding box center [176, 344] width 170 height 491
click at [174, 212] on span "89302610104301318446" at bounding box center [173, 211] width 23 height 15
copy span "89302610104301318446"
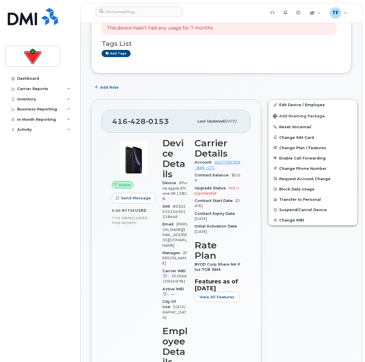
click at [174, 274] on span "353066109349781" at bounding box center [174, 278] width 24 height 9
click at [175, 274] on span "353066109349781" at bounding box center [174, 278] width 24 height 9
copy span "353066109349781"
click at [140, 300] on div "Active Send Message 0.00 Bytes  used 7.00 GB  included this month" at bounding box center [133, 346] width 51 height 423
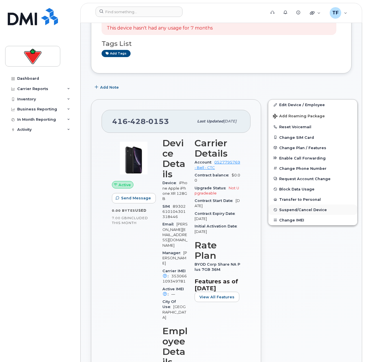
click at [295, 211] on span "Suspend/Cancel Device" at bounding box center [303, 210] width 48 height 4
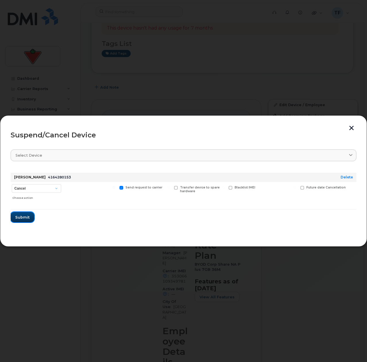
click at [24, 215] on span "Submit" at bounding box center [22, 217] width 14 height 5
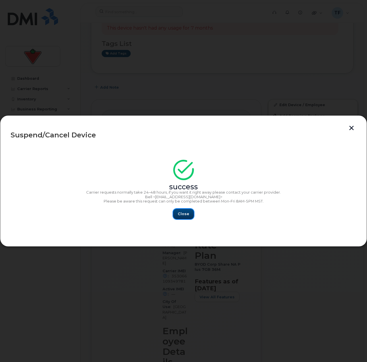
click at [185, 218] on button "Close" at bounding box center [183, 214] width 21 height 10
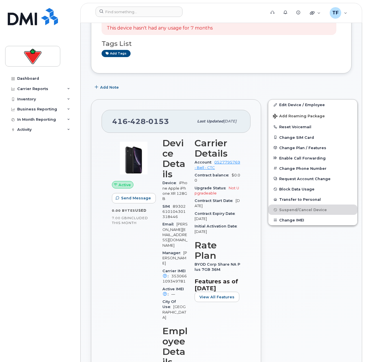
click at [314, 296] on div "Edit Device / Employee Add Roaming Package Reset Voicemail Change SIM Card Chan…" at bounding box center [313, 345] width 96 height 498
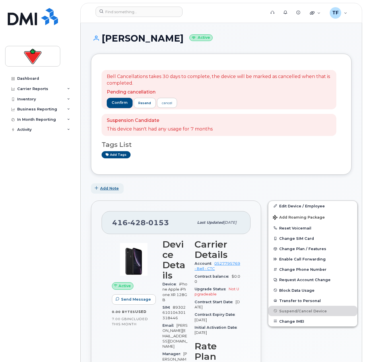
click at [103, 188] on span "Add Note" at bounding box center [109, 188] width 19 height 5
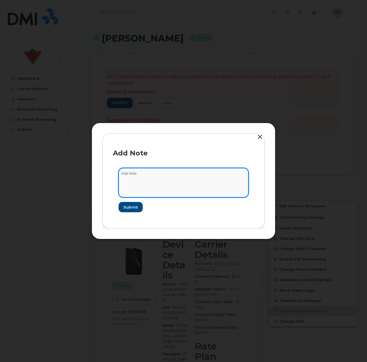
click at [214, 173] on textarea at bounding box center [184, 182] width 130 height 29
paste textarea "Submitted cancel request - terminated employee"
type textarea "Submitted cancel request - terminated employee"
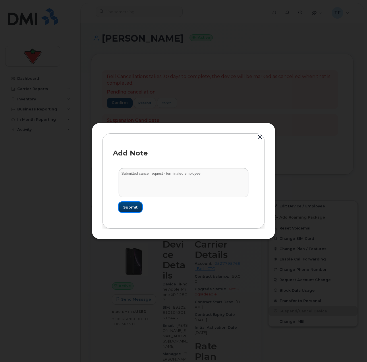
click at [139, 203] on button "Submit" at bounding box center [131, 207] width 24 height 10
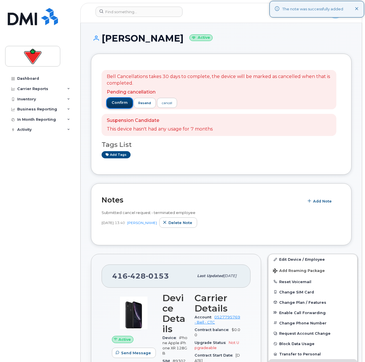
click at [119, 100] on span "confirm" at bounding box center [120, 102] width 16 height 5
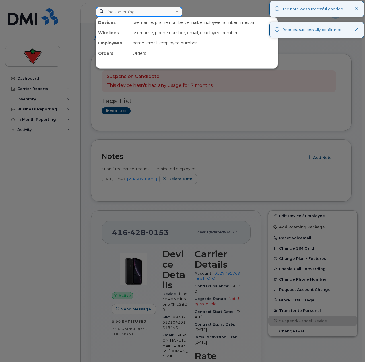
click at [113, 9] on input at bounding box center [139, 12] width 87 height 10
paste input "[PERSON_NAME]"
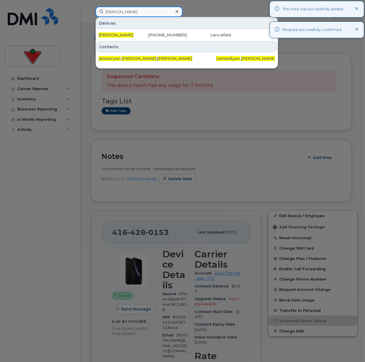
type input "JAMES Ryan MacCormack"
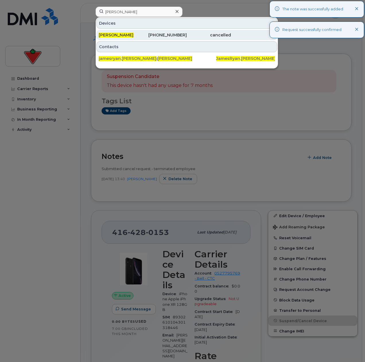
click at [133, 36] on span "[PERSON_NAME]" at bounding box center [116, 34] width 35 height 5
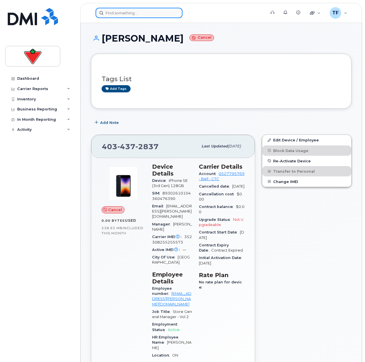
click at [143, 13] on input at bounding box center [139, 13] width 87 height 10
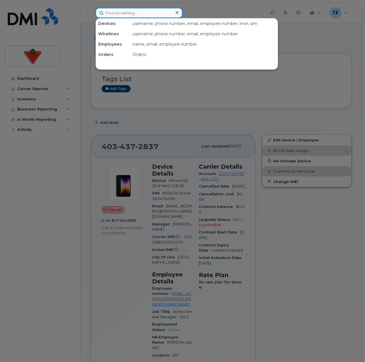
paste input "[PERSON_NAME]"
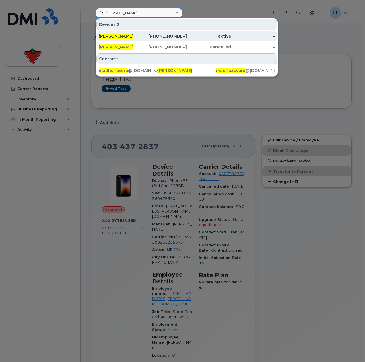
type input "[PERSON_NAME]"
click at [197, 38] on div "active" at bounding box center [209, 36] width 44 height 6
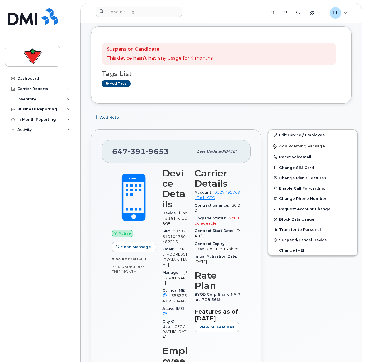
scroll to position [86, 0]
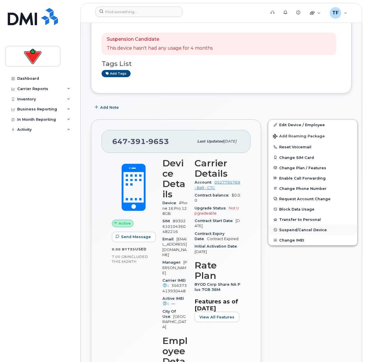
click at [298, 229] on span "Suspend/Cancel Device" at bounding box center [303, 230] width 48 height 4
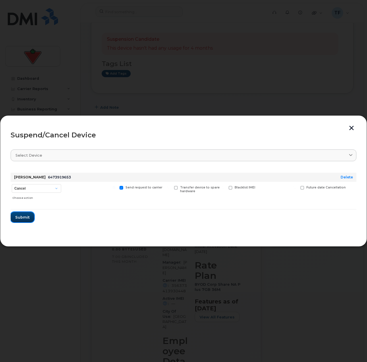
click at [18, 221] on button "Submit" at bounding box center [23, 217] width 24 height 10
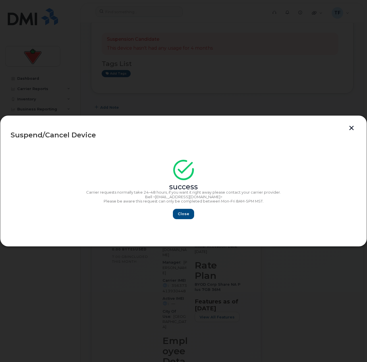
click at [217, 214] on div "Close" at bounding box center [184, 214] width 346 height 10
click at [189, 214] on button "Close" at bounding box center [183, 214] width 21 height 10
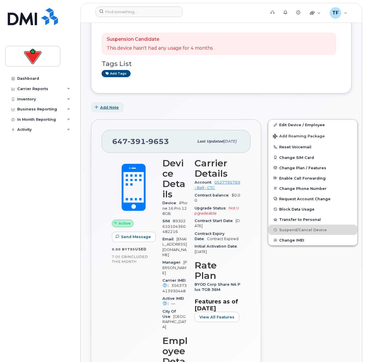
click at [122, 108] on button "Add Note" at bounding box center [107, 107] width 33 height 10
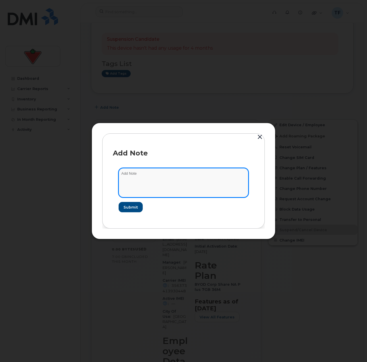
click at [138, 185] on textarea at bounding box center [184, 182] width 130 height 29
paste textarea "Submitted cancel request - terminated employee"
type textarea "Submitted cancel request - terminated employee"
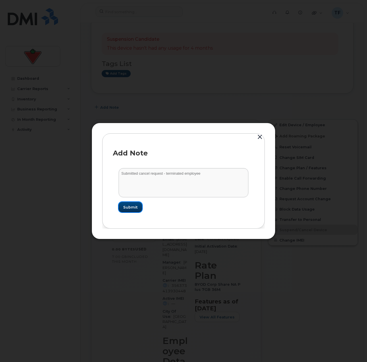
click at [132, 208] on span "Submit" at bounding box center [130, 207] width 14 height 5
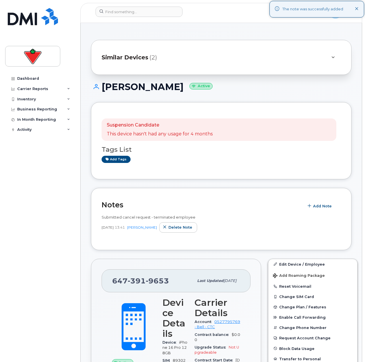
scroll to position [0, 0]
click at [120, 89] on h1 "Madhu Revuru Active" at bounding box center [221, 87] width 261 height 10
copy h1 "[PERSON_NAME]"
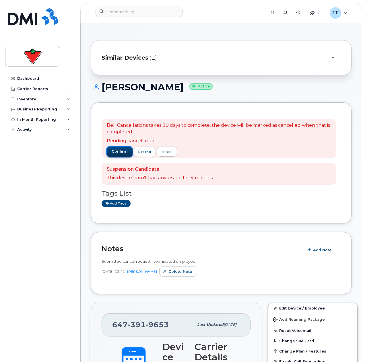
click at [120, 150] on span "confirm" at bounding box center [120, 151] width 16 height 5
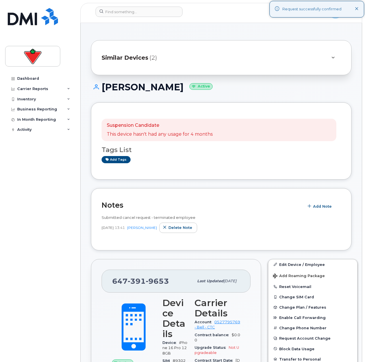
click at [63, 217] on div "Dashboard Carrier Reports Monthly Billing Data Daily Data Pooling Data Behavior…" at bounding box center [40, 213] width 71 height 280
drag, startPoint x: 22, startPoint y: 354, endPoint x: 19, endPoint y: 354, distance: 3.5
click at [22, 354] on div "Dashboard Carrier Reports Monthly Billing Data Daily Data Pooling Data Behavior…" at bounding box center [39, 181] width 78 height 362
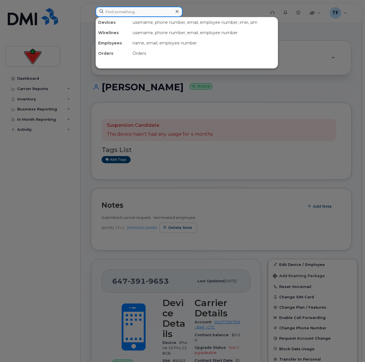
click at [127, 10] on input at bounding box center [139, 12] width 87 height 10
paste input "Sonny Vo"
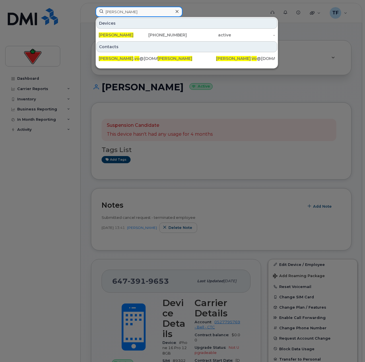
click at [141, 13] on input "Sonny Vo" at bounding box center [139, 12] width 87 height 10
paste input "2504073130"
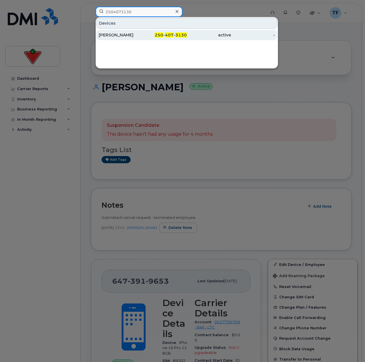
type input "2504073130"
click at [142, 34] on div "[PERSON_NAME]" at bounding box center [121, 35] width 44 height 6
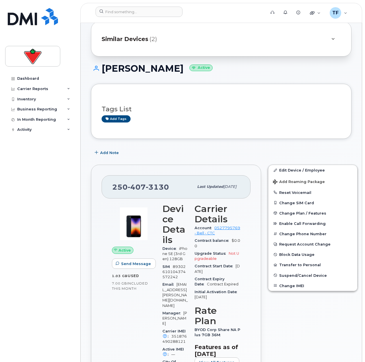
scroll to position [29, 0]
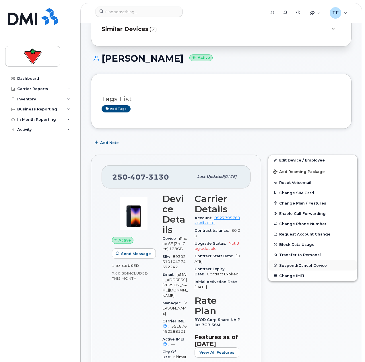
click at [299, 265] on span "Suspend/Cancel Device" at bounding box center [303, 265] width 48 height 4
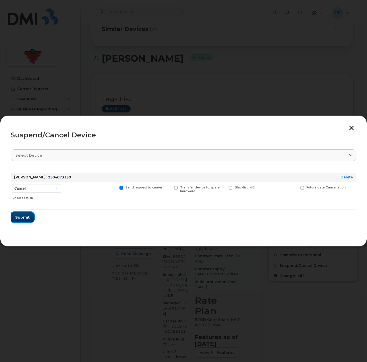
click at [25, 215] on span "Submit" at bounding box center [22, 217] width 14 height 5
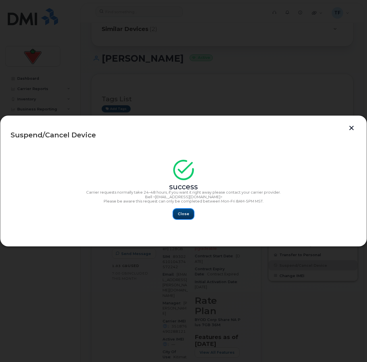
click at [183, 212] on span "Close" at bounding box center [183, 213] width 11 height 5
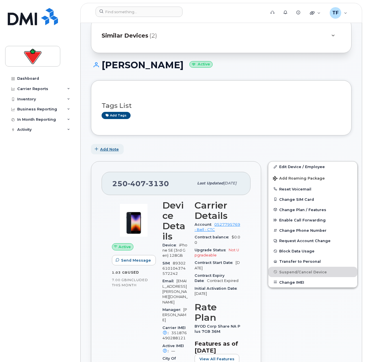
scroll to position [0, 0]
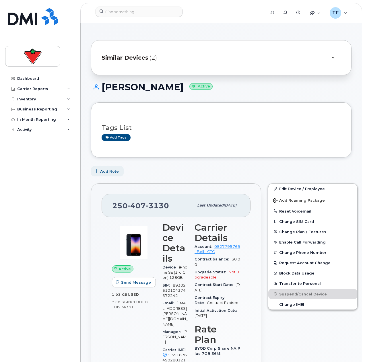
click at [112, 170] on span "Add Note" at bounding box center [109, 171] width 19 height 5
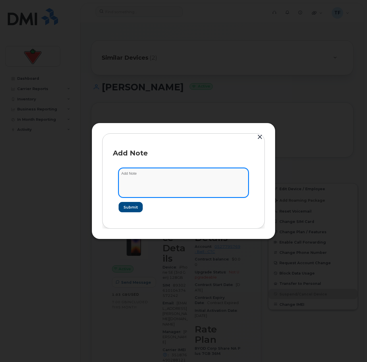
click at [144, 181] on textarea at bounding box center [184, 182] width 130 height 29
type textarea "Cancelling. Per DM, this is not needed"
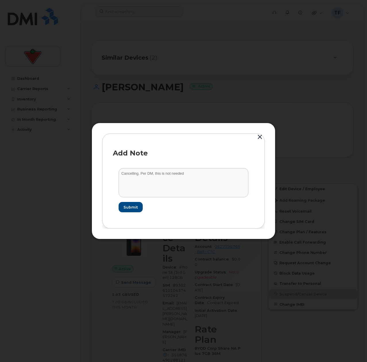
click at [129, 220] on div "Add Note Cancelling. Per DM, this is not needed Submit" at bounding box center [183, 180] width 162 height 95
click at [129, 213] on form "Cancelling. Per DM, this is not needed Submit" at bounding box center [183, 190] width 141 height 56
click at [129, 209] on span "Submit" at bounding box center [130, 207] width 14 height 5
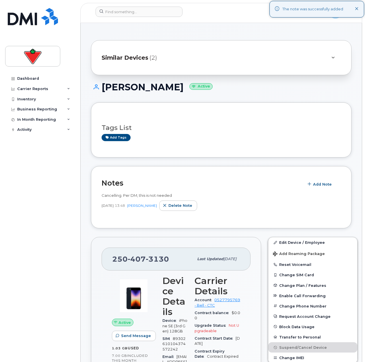
click at [67, 211] on div "Dashboard Carrier Reports Monthly Billing Data Daily Data Pooling Data Behavior…" at bounding box center [40, 213] width 71 height 280
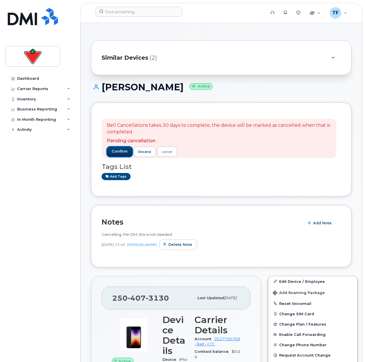
click at [122, 151] on span "confirm" at bounding box center [120, 151] width 16 height 5
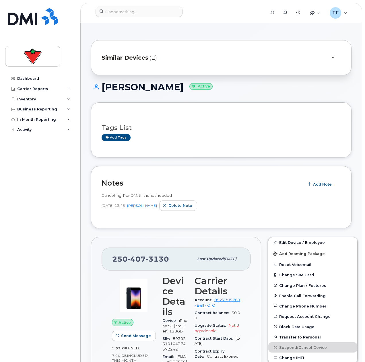
click at [210, 51] on div "Similar Devices (2)" at bounding box center [213, 58] width 223 height 14
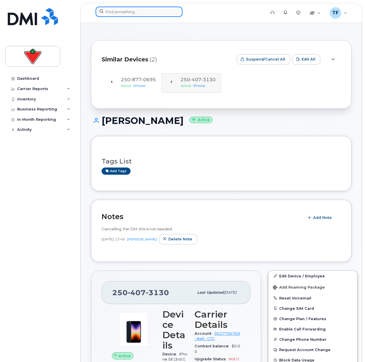
click at [122, 11] on input at bounding box center [139, 12] width 87 height 10
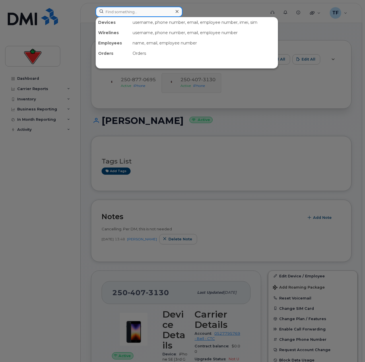
paste input "[PHONE_NUMBER]"
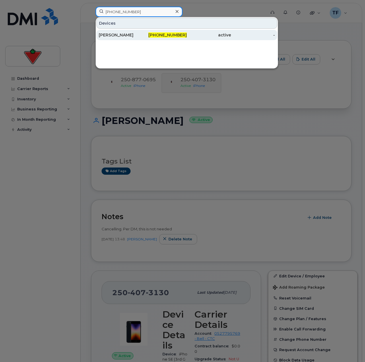
type input "[PHONE_NUMBER]"
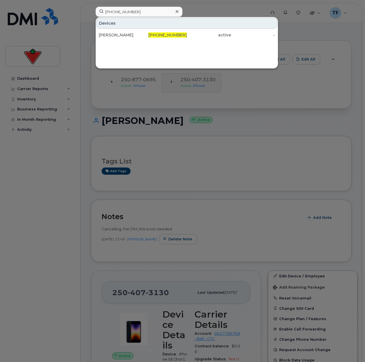
click at [137, 34] on div "[PERSON_NAME]" at bounding box center [121, 35] width 44 height 6
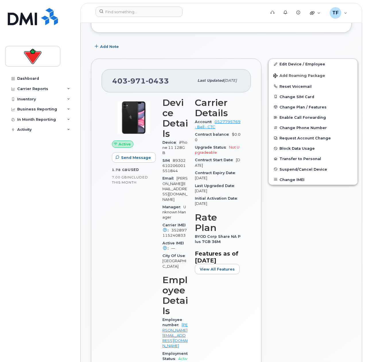
scroll to position [115, 0]
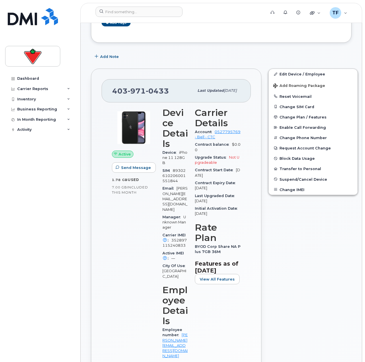
click at [340, 233] on div "Edit Device / Employee Add Roaming Package Reset Voicemail Change SIM Card Chan…" at bounding box center [313, 311] width 96 height 492
click at [298, 119] on span "Change Plan / Features" at bounding box center [303, 117] width 47 height 4
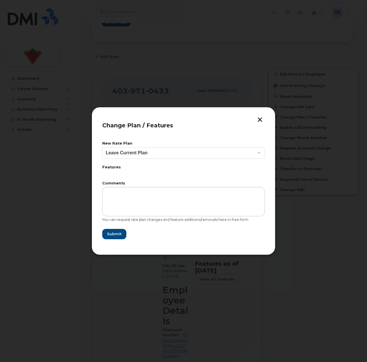
drag, startPoint x: 263, startPoint y: 120, endPoint x: 261, endPoint y: 121, distance: 3.0
click at [262, 120] on button "button" at bounding box center [259, 120] width 9 height 6
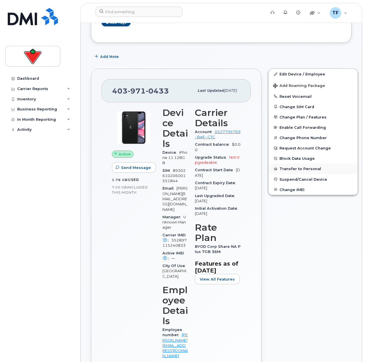
drag, startPoint x: 330, startPoint y: 231, endPoint x: 299, endPoint y: 174, distance: 65.4
click at [330, 231] on div "Edit Device / Employee Add Roaming Package Reset Voicemail Change SIM Card Chan…" at bounding box center [313, 311] width 96 height 492
click at [298, 169] on button "Transfer to Personal" at bounding box center [313, 169] width 89 height 10
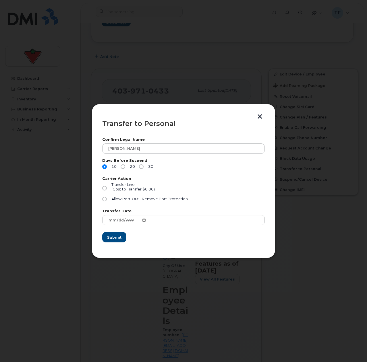
click at [303, 231] on div at bounding box center [183, 181] width 367 height 362
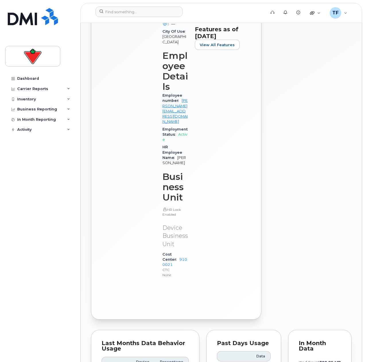
scroll to position [288, 0]
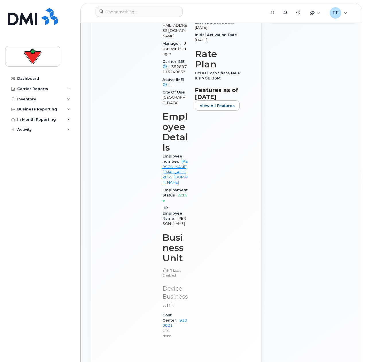
click at [219, 6] on header "Support Alerts Knowledge Base Quicklinks Suspend / Cancel Device Change SIM Car…" at bounding box center [221, 13] width 282 height 20
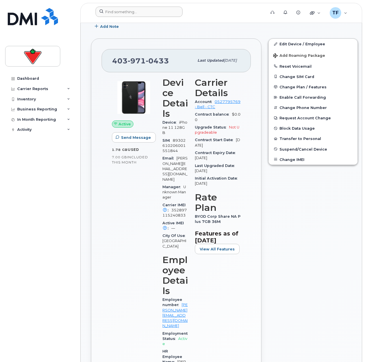
drag, startPoint x: 114, startPoint y: 4, endPoint x: 123, endPoint y: 11, distance: 11.8
click at [117, 6] on header "Support Alerts Knowledge Base Quicklinks Suspend / Cancel Device Change SIM Car…" at bounding box center [221, 13] width 282 height 20
click at [123, 11] on input at bounding box center [139, 12] width 87 height 10
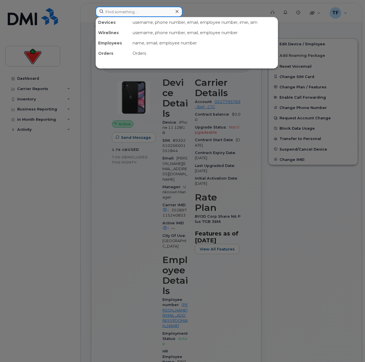
paste input "289-407-7244"
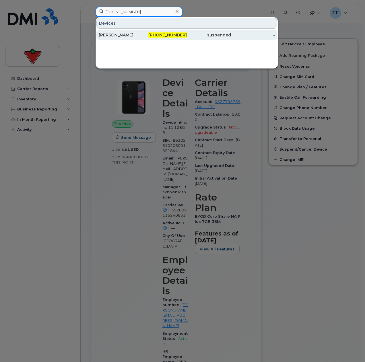
type input "289-407-7244"
click at [143, 34] on div "289-407-7244" at bounding box center [165, 35] width 44 height 6
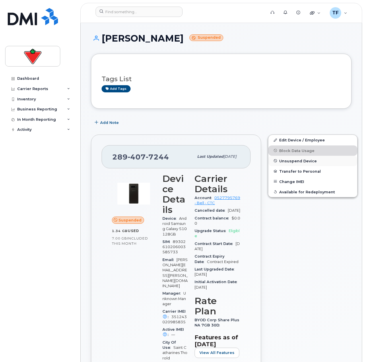
click at [292, 163] on span "Unsuspend Device" at bounding box center [298, 161] width 38 height 4
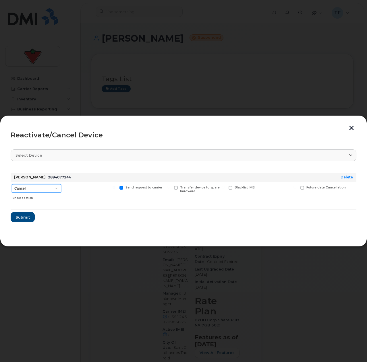
click at [48, 189] on select "Cancel Suspend - Extend Suspension Reactivate" at bounding box center [36, 188] width 49 height 9
click at [346, 126] on header "Reactivate/Cancel Device" at bounding box center [184, 135] width 346 height 18
click at [351, 127] on button "button" at bounding box center [351, 129] width 9 height 6
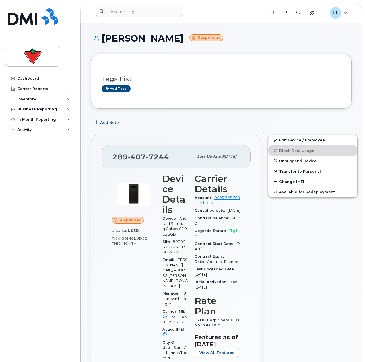
drag, startPoint x: 320, startPoint y: 259, endPoint x: 317, endPoint y: 256, distance: 3.7
click at [287, 170] on button "Transfer to Personal" at bounding box center [312, 171] width 89 height 10
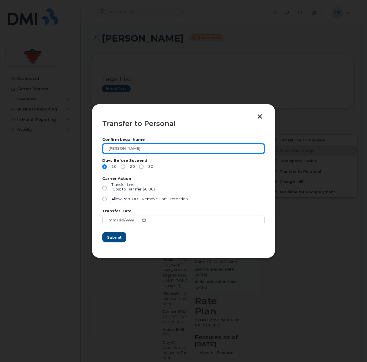
click at [127, 148] on input "[PERSON_NAME]" at bounding box center [183, 149] width 162 height 10
click at [131, 148] on input "[PERSON_NAME]" at bounding box center [183, 149] width 162 height 10
type input "[PERSON_NAME] or [PERSON_NAME]"
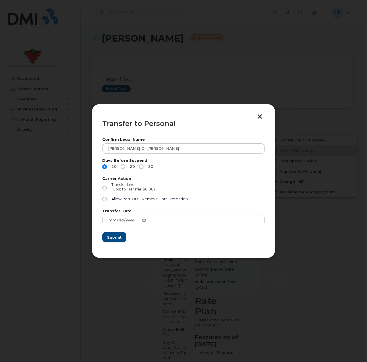
click at [129, 192] on div "(Cost to Transfer $0.00)" at bounding box center [132, 189] width 43 height 5
click at [107, 191] on input "Transfer Line (Cost to Transfer $0.00)" at bounding box center [104, 188] width 5 height 5
radio input "true"
click at [124, 164] on div "Days Before Suspend 10 20 30" at bounding box center [183, 165] width 162 height 13
click at [125, 164] on label "20" at bounding box center [128, 166] width 14 height 5
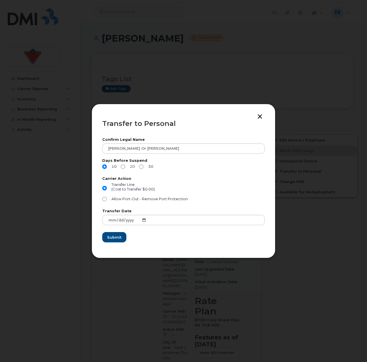
click at [125, 164] on input "20" at bounding box center [123, 166] width 5 height 5
radio input "true"
click at [120, 238] on span "Submit" at bounding box center [114, 237] width 14 height 5
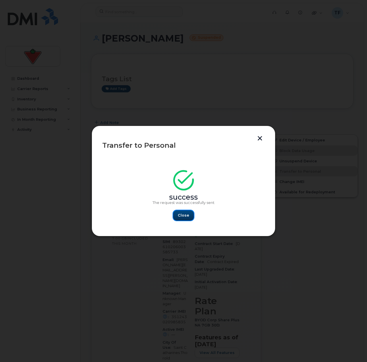
click at [179, 216] on span "Close" at bounding box center [183, 215] width 11 height 5
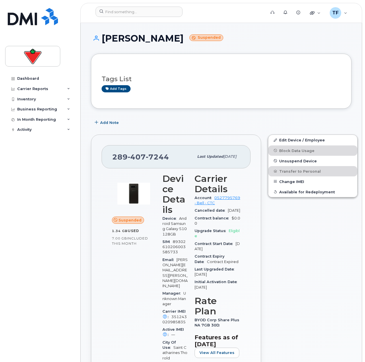
drag, startPoint x: 201, startPoint y: 31, endPoint x: 201, endPoint y: 27, distance: 4.1
click at [151, 10] on input at bounding box center [139, 12] width 87 height 10
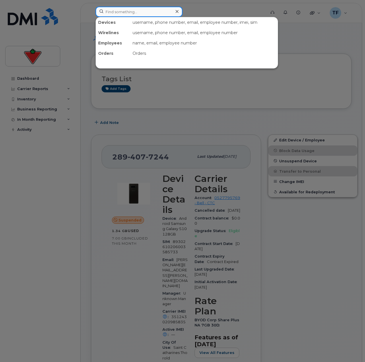
paste input "MIKE Diewold"
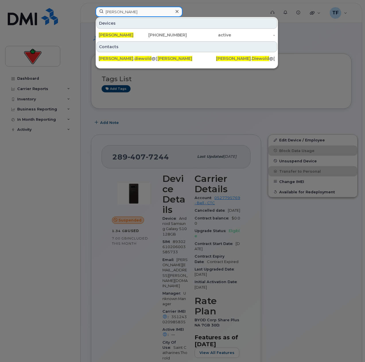
type input "MIKE Diewold"
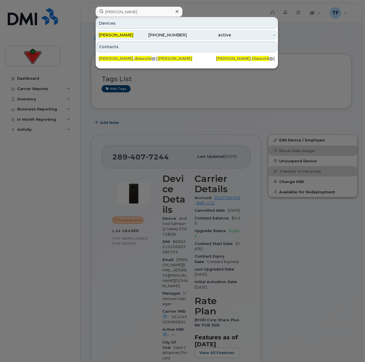
click at [145, 37] on div "778-363-8925" at bounding box center [165, 35] width 44 height 6
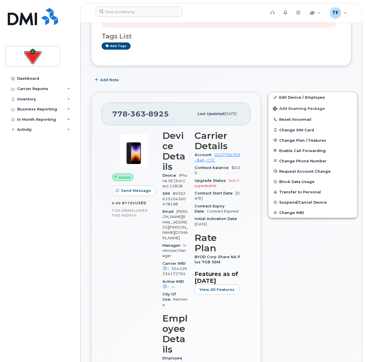
scroll to position [86, 0]
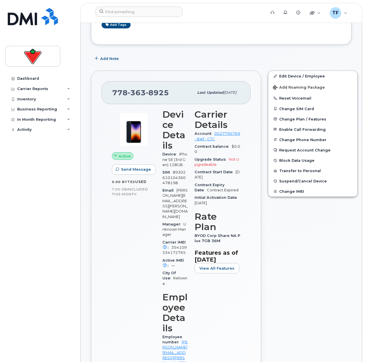
click at [214, 353] on div "Carrier Details Account 0527795769 - Bell - CTC Contract balance $0.00 Upgrade …" at bounding box center [217, 316] width 53 height 421
drag, startPoint x: 179, startPoint y: 353, endPoint x: 183, endPoint y: 336, distance: 17.8
click at [183, 336] on div "Employee number [PERSON_NAME][EMAIL_ADDRESS][PERSON_NAME][DOMAIN_NAME]" at bounding box center [174, 355] width 25 height 44
copy link "[PERSON_NAME][EMAIL_ADDRESS][PERSON_NAME][DOMAIN_NAME]"
click at [329, 230] on div "Edit Device / Employee Add Roaming Package Reset Voicemail Change SIM Card Chan…" at bounding box center [313, 315] width 96 height 496
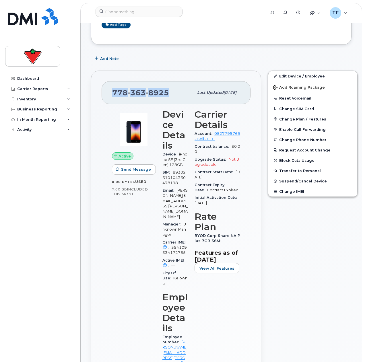
drag, startPoint x: 164, startPoint y: 94, endPoint x: 110, endPoint y: 96, distance: 54.5
click at [110, 96] on div "[PHONE_NUMBER] Last updated [DATE]" at bounding box center [176, 92] width 149 height 23
copy span "[PHONE_NUMBER]"
click at [309, 291] on div "Edit Device / Employee Add Roaming Package Reset Voicemail Change SIM Card Chan…" at bounding box center [313, 315] width 96 height 496
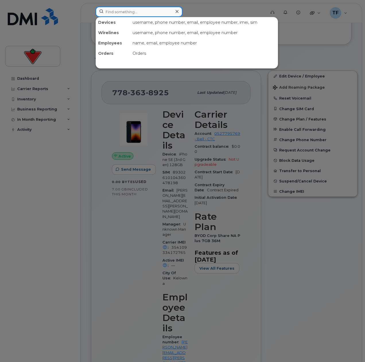
click at [131, 15] on input at bounding box center [139, 12] width 87 height 10
paste input "[PERSON_NAME]"
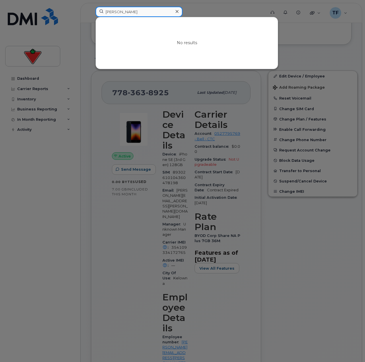
drag, startPoint x: 132, startPoint y: 13, endPoint x: 156, endPoint y: 19, distance: 24.4
click at [132, 13] on input "[PERSON_NAME]" at bounding box center [139, 12] width 87 height 10
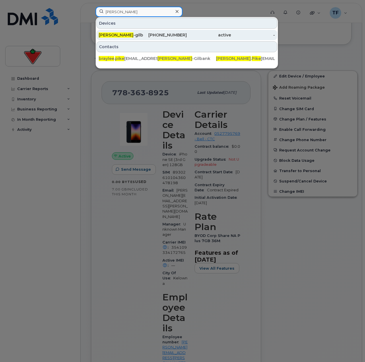
type input "Braylee Pike"
click at [137, 35] on div "Braylee Pike -gilbank" at bounding box center [121, 35] width 44 height 6
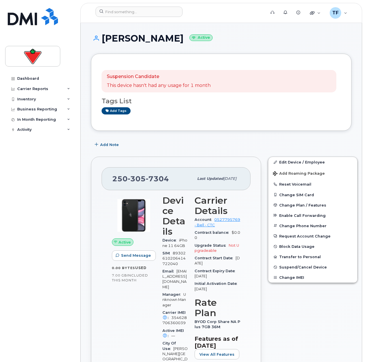
click at [39, 179] on div "Dashboard Carrier Reports Monthly Billing Data Daily Data Pooling Data Behavior…" at bounding box center [40, 213] width 71 height 280
click at [117, 10] on input at bounding box center [139, 12] width 87 height 10
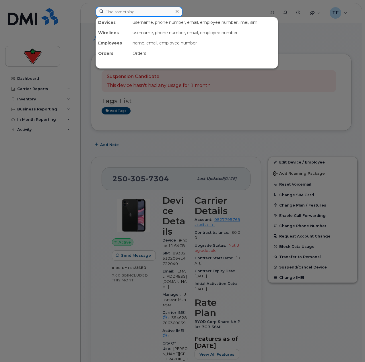
paste input "Sonny Vo"
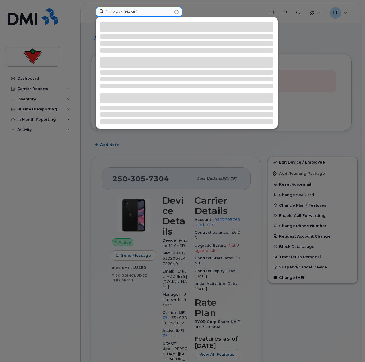
type input "Sonny Vo"
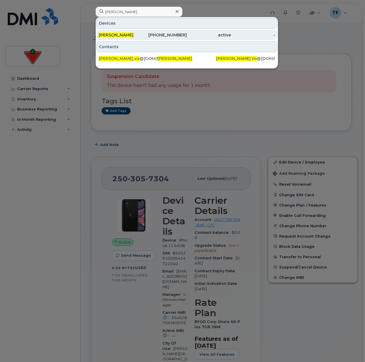
click at [164, 35] on div "705-721-7059" at bounding box center [165, 35] width 44 height 6
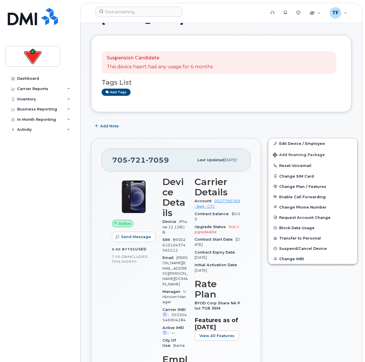
scroll to position [29, 0]
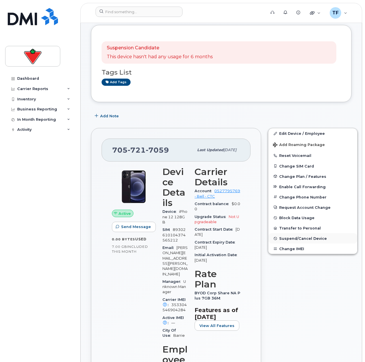
click at [295, 239] on span "Suspend/Cancel Device" at bounding box center [303, 238] width 48 height 4
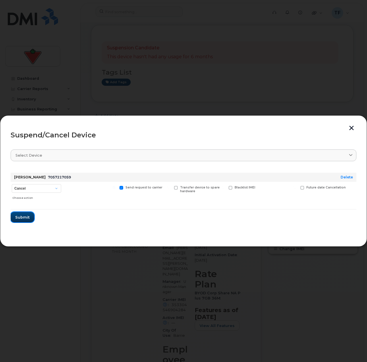
click at [23, 220] on span "Submit" at bounding box center [22, 217] width 14 height 5
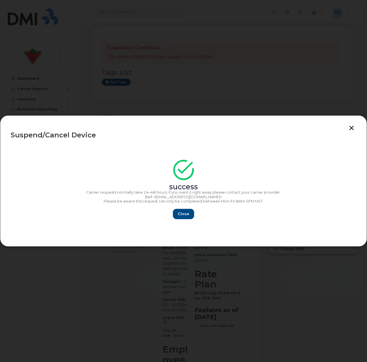
drag, startPoint x: 53, startPoint y: 150, endPoint x: 53, endPoint y: 153, distance: 3.7
click at [53, 151] on section "success Carrier requests normally take 24–48 hours, if you want it right away p…" at bounding box center [184, 190] width 346 height 92
click at [184, 213] on span "Close" at bounding box center [183, 213] width 11 height 5
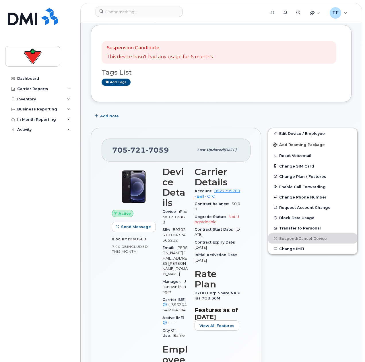
click at [104, 120] on button "Add Note" at bounding box center [107, 116] width 33 height 10
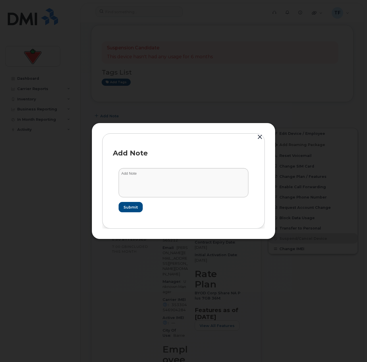
drag, startPoint x: 150, startPoint y: 166, endPoint x: 159, endPoint y: 174, distance: 12.0
click at [150, 166] on form "Submit" at bounding box center [183, 190] width 141 height 56
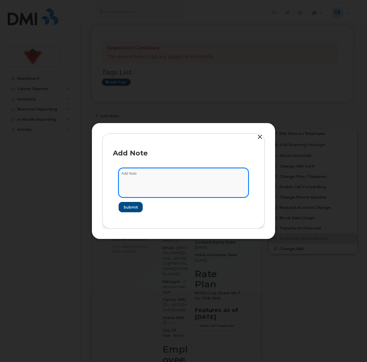
click at [159, 174] on textarea at bounding box center [184, 182] width 130 height 29
paste textarea "Submitted cancel request - terminated employee"
type textarea "Submitted cancel request - terminated employee. No use in 6 months"
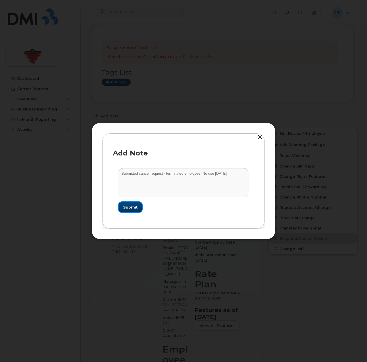
click at [130, 206] on span "Submit" at bounding box center [130, 207] width 14 height 5
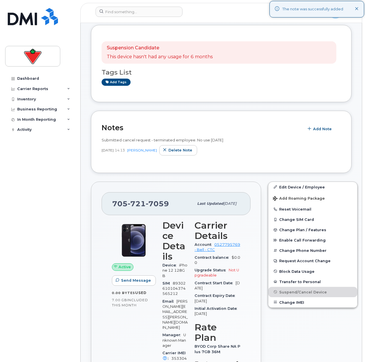
click at [96, 169] on div "Notes Add Note Submitted cancel request - terminated employee. No use in 6 mont…" at bounding box center [221, 142] width 261 height 62
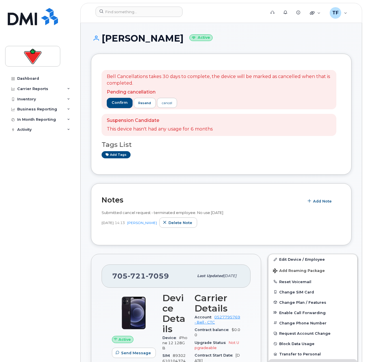
click at [211, 87] on span "Bell Cancellations takes 30 days to complete, the device will be marked as canc…" at bounding box center [219, 84] width 224 height 22
click at [123, 104] on span "confirm" at bounding box center [120, 102] width 16 height 5
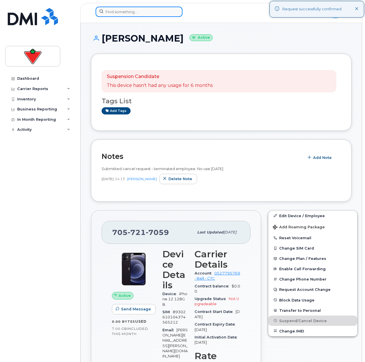
click at [126, 17] on input at bounding box center [139, 12] width 87 height 10
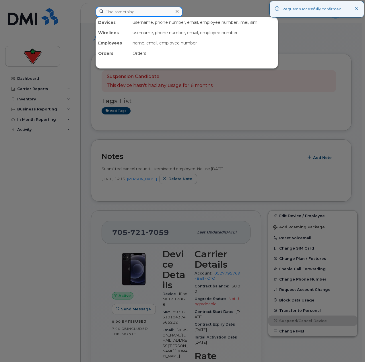
paste input "[PERSON_NAME]"
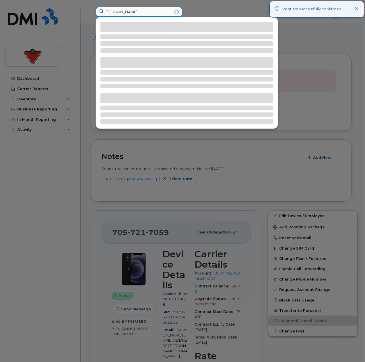
type input "[PERSON_NAME]"
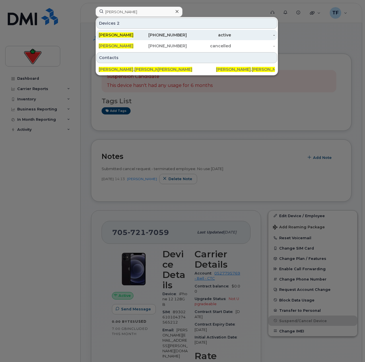
click at [141, 32] on div "[PERSON_NAME]" at bounding box center [121, 35] width 44 height 10
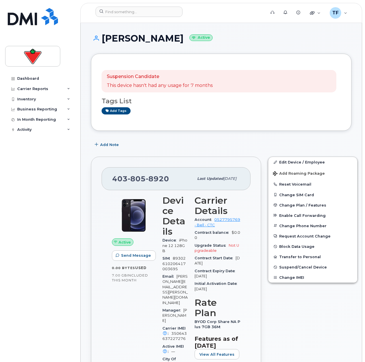
click at [151, 36] on h1 "Joel Benjamin Active" at bounding box center [221, 38] width 261 height 10
click at [151, 37] on h1 "Joel Benjamin Active" at bounding box center [221, 38] width 261 height 10
copy h1 "Joel Benjamin"
click at [296, 269] on span "Suspend/Cancel Device" at bounding box center [303, 267] width 48 height 4
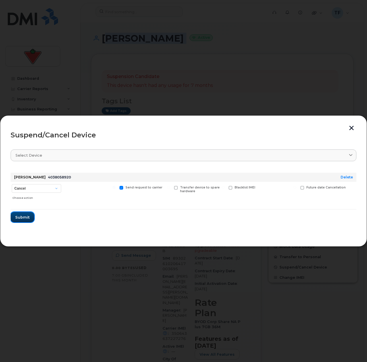
click at [26, 221] on button "Submit" at bounding box center [23, 217] width 24 height 10
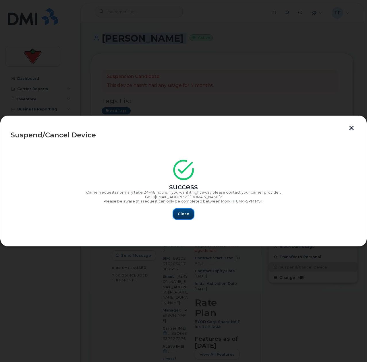
click at [181, 216] on span "Close" at bounding box center [183, 213] width 11 height 5
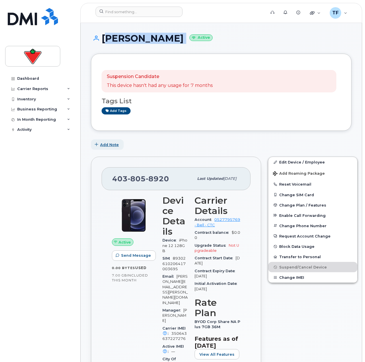
click at [110, 146] on span "Add Note" at bounding box center [109, 144] width 19 height 5
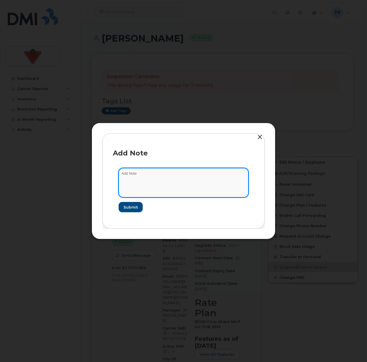
click at [168, 182] on textarea at bounding box center [184, 182] width 130 height 29
paste textarea "Submitted cancel request"
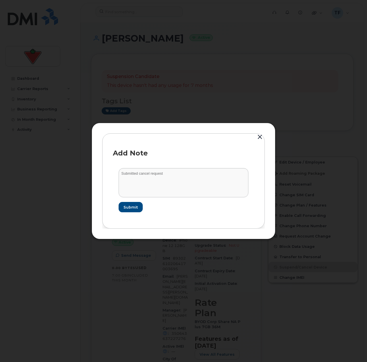
click at [205, 164] on form "Submitted cancel request Submit" at bounding box center [183, 190] width 141 height 56
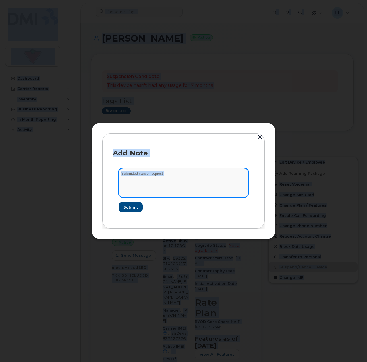
click at [195, 179] on textarea "Submitted cancel request" at bounding box center [184, 182] width 130 height 29
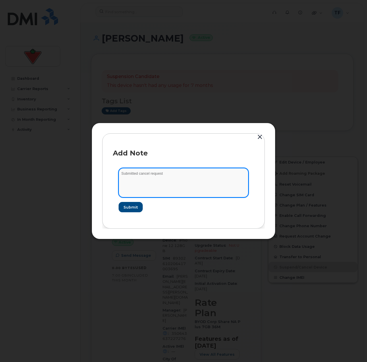
paste textarea "- terminated employee"
click at [195, 180] on textarea "Submitted cancel request - terminated employee" at bounding box center [184, 182] width 130 height 29
click at [212, 174] on textarea "Submitted cancel request - terminated employee" at bounding box center [184, 182] width 130 height 29
type textarea "Submitted cancel request - terminated employee. No use in 7 months."
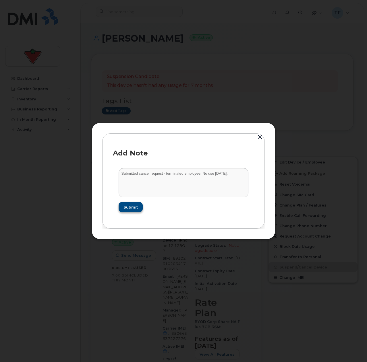
click at [147, 201] on form "Submitted cancel request - terminated employee. No use in 7 months. Submit" at bounding box center [183, 190] width 141 height 56
click at [138, 205] on button "Submit" at bounding box center [131, 207] width 24 height 10
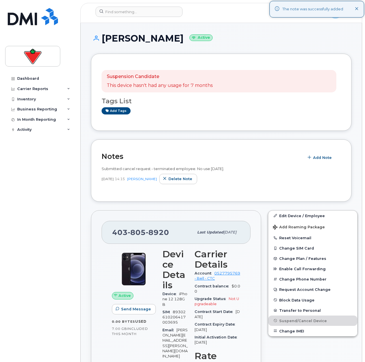
click at [47, 214] on div "Dashboard Carrier Reports Monthly Billing Data Daily Data Pooling Data Behavior…" at bounding box center [40, 213] width 71 height 280
click at [44, 191] on div "Dashboard Carrier Reports Monthly Billing Data Daily Data Pooling Data Behavior…" at bounding box center [40, 213] width 71 height 280
drag, startPoint x: 111, startPoint y: 10, endPoint x: 115, endPoint y: 11, distance: 4.2
click at [111, 9] on input at bounding box center [139, 12] width 87 height 10
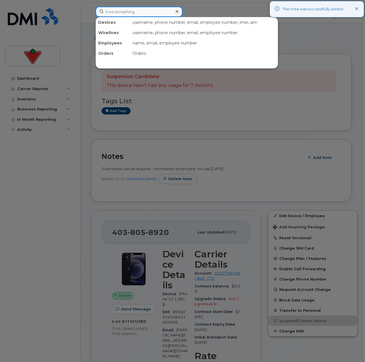
paste input "NADER LABAKY"
type input "NADER LABAKY"
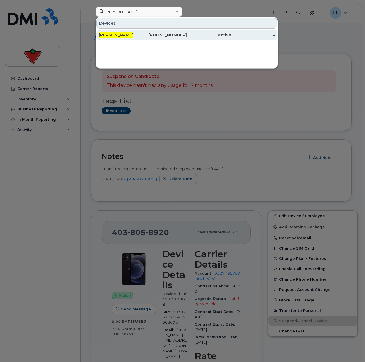
click at [129, 32] on div "Nader Labaky" at bounding box center [121, 35] width 44 height 10
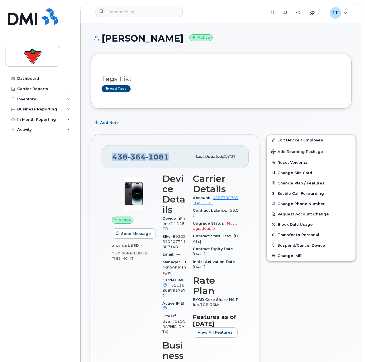
drag, startPoint x: 167, startPoint y: 158, endPoint x: 110, endPoint y: 160, distance: 56.9
click at [110, 160] on div "[PHONE_NUMBER] Last updated [DATE]" at bounding box center [175, 156] width 147 height 23
copy span "[PHONE_NUMBER]"
click at [184, 51] on div "[PERSON_NAME] Active" at bounding box center [221, 43] width 261 height 20
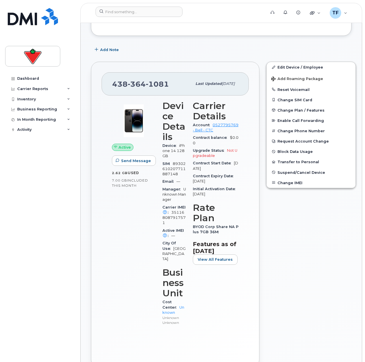
scroll to position [86, 0]
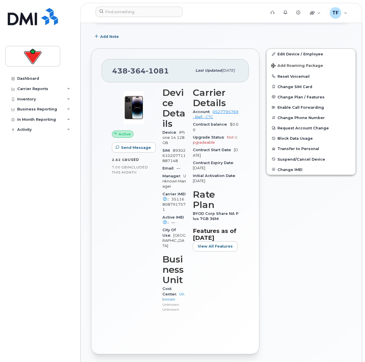
click at [178, 203] on span "351168087917571" at bounding box center [173, 204] width 23 height 15
copy span "351168087917571"
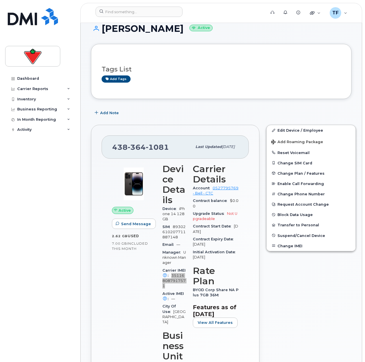
scroll to position [0, 0]
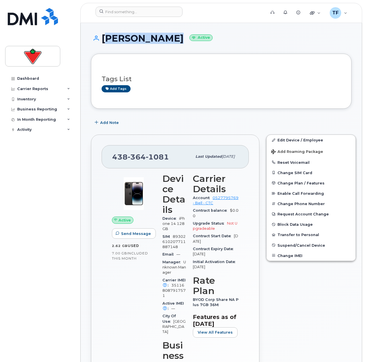
drag, startPoint x: 167, startPoint y: 38, endPoint x: 103, endPoint y: 38, distance: 63.4
click at [103, 38] on h1 "[PERSON_NAME] Active" at bounding box center [221, 38] width 261 height 10
copy h1 "[PERSON_NAME]"
click at [108, 119] on button "Add Note" at bounding box center [107, 122] width 33 height 10
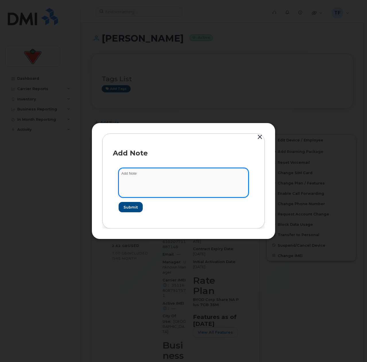
click at [136, 175] on textarea at bounding box center [184, 182] width 130 height 29
paste textarea "[PERSON_NAME]"
type textarea "transfer number from [PERSON_NAME] to [PERSON_NAME]"
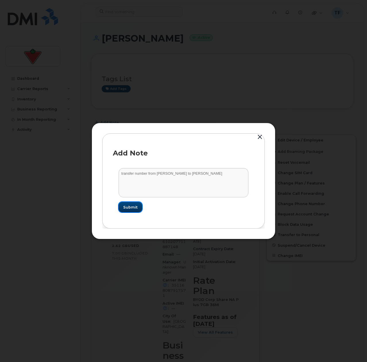
click at [128, 205] on span "Submit" at bounding box center [130, 207] width 14 height 5
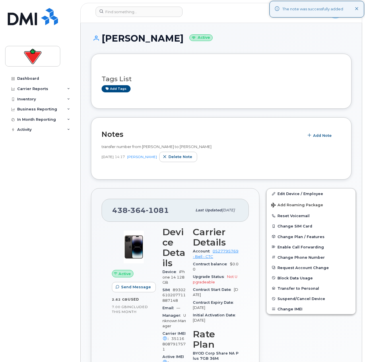
click at [61, 209] on div "Dashboard Carrier Reports Monthly Billing Data Daily Data Pooling Data Behavior…" at bounding box center [40, 213] width 71 height 280
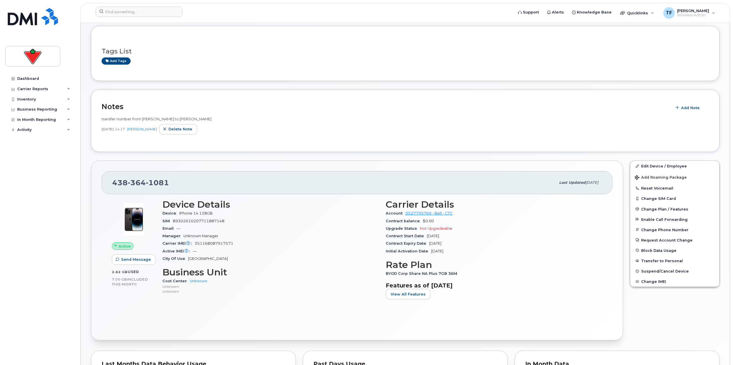
scroll to position [29, 0]
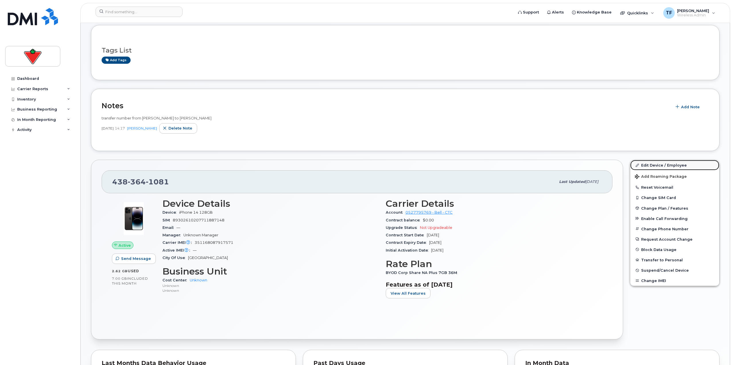
click at [365, 161] on link "Edit Device / Employee" at bounding box center [674, 165] width 89 height 10
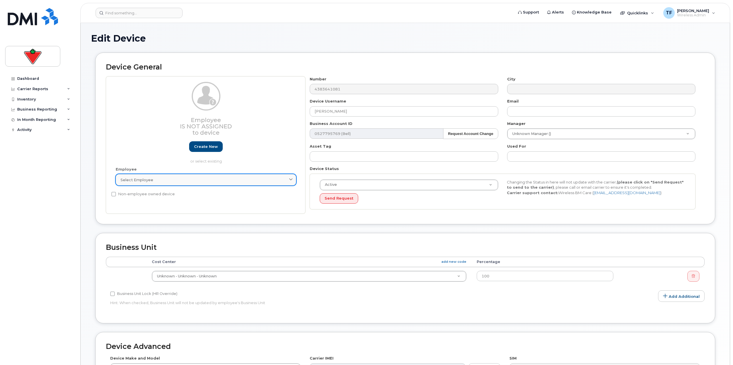
click at [154, 179] on div "Select employee" at bounding box center [206, 179] width 171 height 5
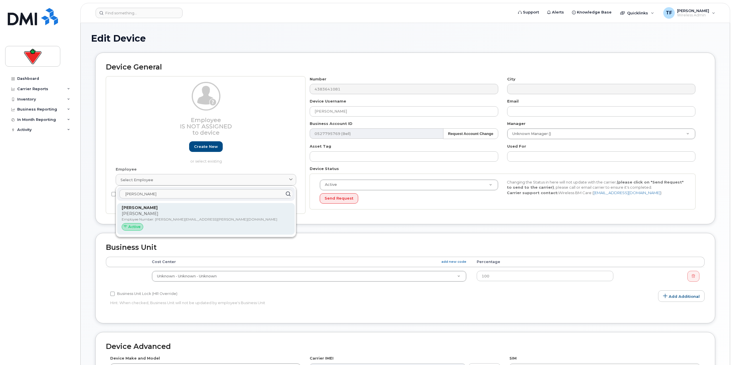
type input "gil mal"
click at [148, 206] on p "Gil Malka" at bounding box center [206, 208] width 168 height 6
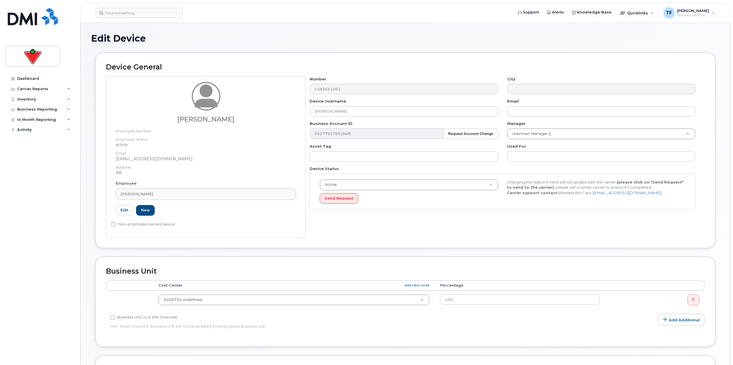
type input "Gil Malka"
type input "gil.malka@cantire.com"
type input "618118"
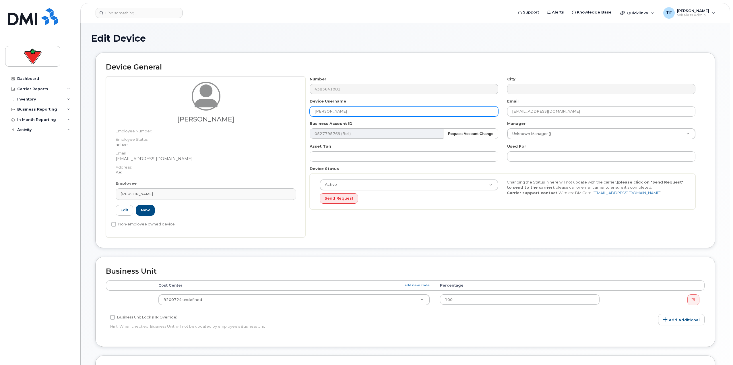
drag, startPoint x: 345, startPoint y: 111, endPoint x: 263, endPoint y: 109, distance: 81.8
click at [261, 107] on div "Gil Malka Employee Number: Employee Status: active Email: Gil.Malka@cantire.com…" at bounding box center [405, 156] width 599 height 161
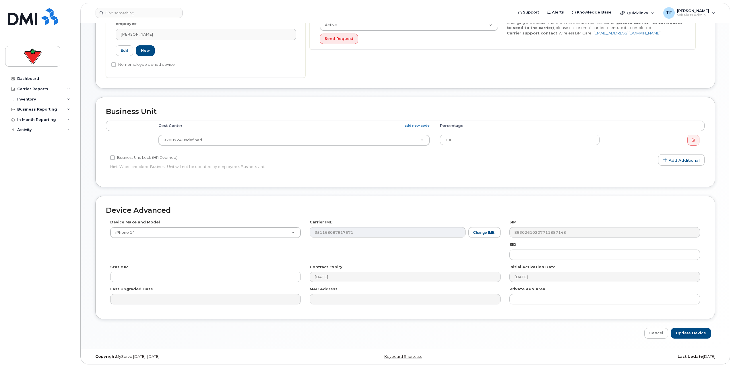
scroll to position [162, 0]
click at [688, 333] on input "Update Device" at bounding box center [691, 330] width 40 height 11
type input "Saving..."
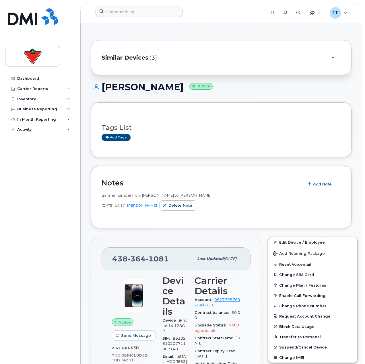
click at [135, 18] on div at bounding box center [179, 13] width 176 height 13
click at [136, 11] on input at bounding box center [139, 12] width 87 height 10
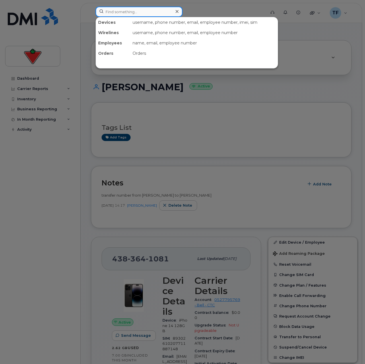
paste input "[PERSON_NAME]"
type input "[PERSON_NAME]"
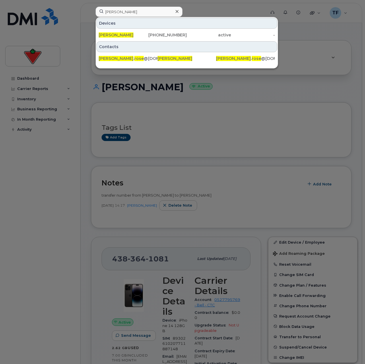
drag, startPoint x: 143, startPoint y: 37, endPoint x: 156, endPoint y: 0, distance: 38.8
click at [143, 37] on div "[PHONE_NUMBER]" at bounding box center [165, 35] width 44 height 6
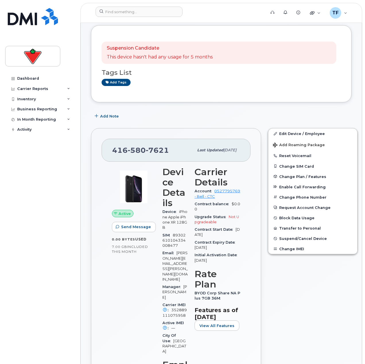
scroll to position [29, 0]
click at [296, 239] on span "Suspend/Cancel Device" at bounding box center [303, 238] width 48 height 4
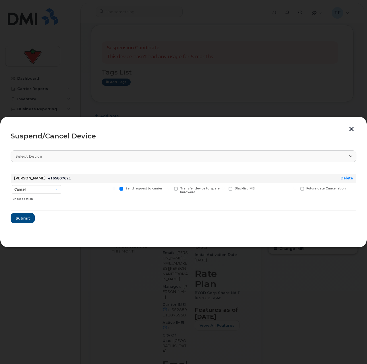
click at [59, 148] on section "Select device Type first three symbols or more Letecia Rose 4165807621 Delete C…" at bounding box center [184, 192] width 346 height 92
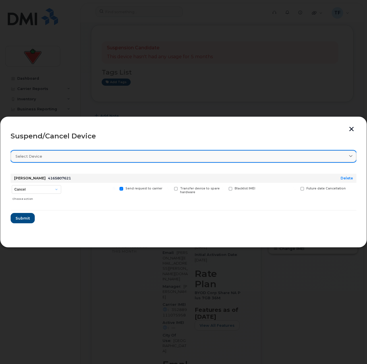
click at [59, 155] on div "Select device" at bounding box center [183, 156] width 336 height 5
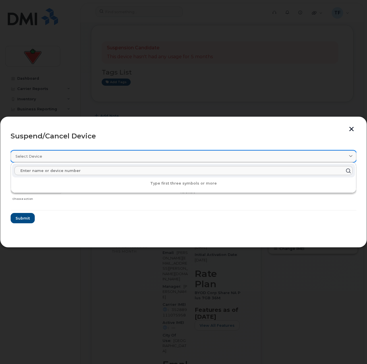
click at [59, 155] on div "Select device" at bounding box center [183, 156] width 336 height 5
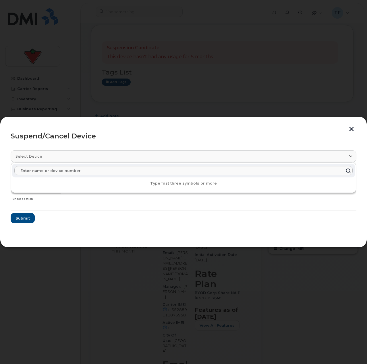
click at [85, 227] on section "Select device Type first three symbols or more Letecia Rose 4165807621 Delete C…" at bounding box center [184, 192] width 346 height 92
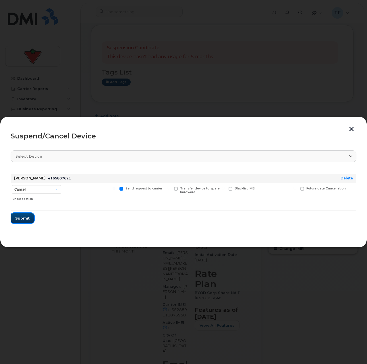
click at [26, 217] on span "Submit" at bounding box center [22, 218] width 14 height 5
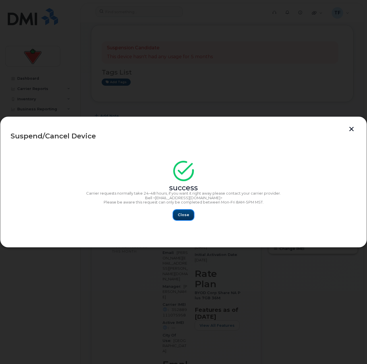
click at [179, 215] on span "Close" at bounding box center [183, 214] width 11 height 5
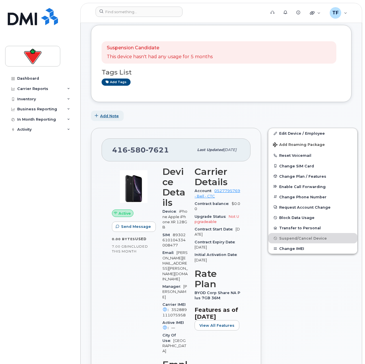
click at [108, 117] on span "Add Note" at bounding box center [109, 115] width 19 height 5
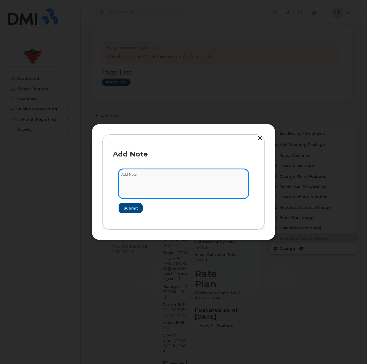
click at [131, 176] on textarea at bounding box center [184, 183] width 130 height 29
drag, startPoint x: 186, startPoint y: 179, endPoint x: 166, endPoint y: 181, distance: 19.9
click at [186, 179] on textarea at bounding box center [184, 183] width 130 height 29
paste textarea "Submitted cancel request - terminated employee"
click at [216, 174] on textarea "Submitted cancel request - terminated employee" at bounding box center [184, 183] width 130 height 29
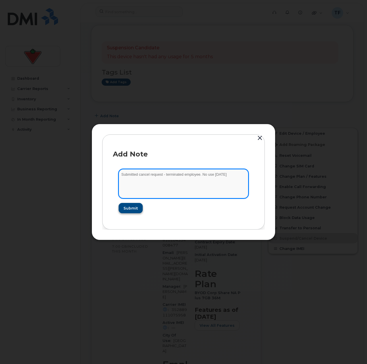
type textarea "Submitted cancel request - terminated employee. No use in 5 months"
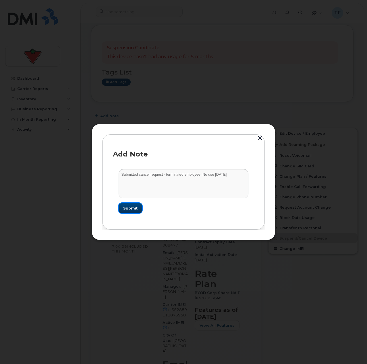
click at [131, 207] on span "Submit" at bounding box center [130, 208] width 14 height 5
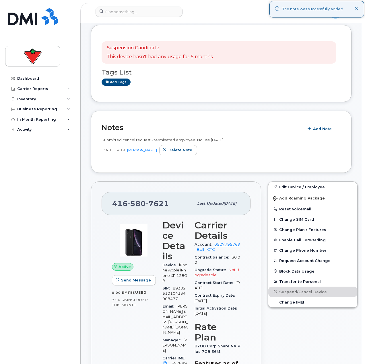
click at [56, 183] on div "Dashboard Carrier Reports Monthly Billing Data Daily Data Pooling Data Behavior…" at bounding box center [40, 214] width 71 height 282
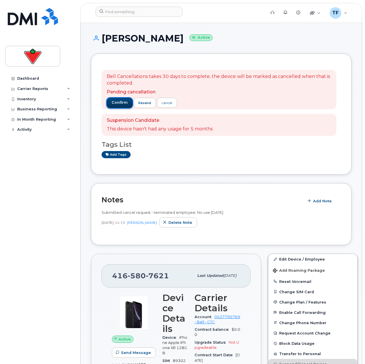
click at [113, 107] on button "confirm" at bounding box center [120, 103] width 26 height 10
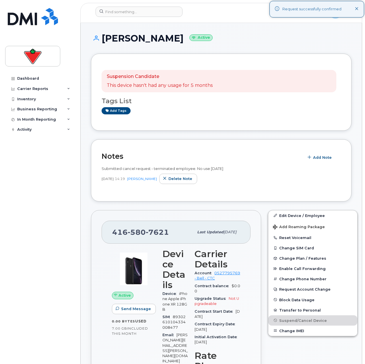
click at [75, 177] on div "Dashboard Carrier Reports Monthly Billing Data Daily Data Pooling Data Behavior…" at bounding box center [40, 214] width 71 height 282
click at [116, 15] on input at bounding box center [139, 12] width 87 height 10
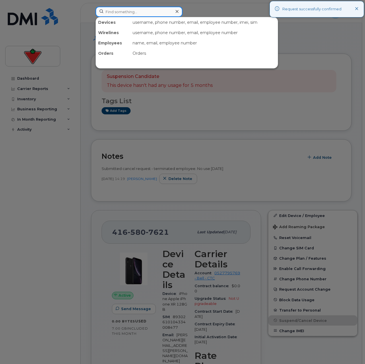
paste input "Taryn Collier"
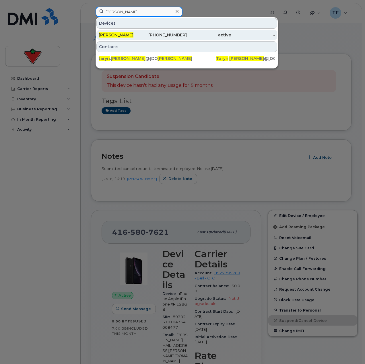
type input "Taryn Collier"
click at [124, 38] on div "Taryn Collier" at bounding box center [121, 35] width 44 height 6
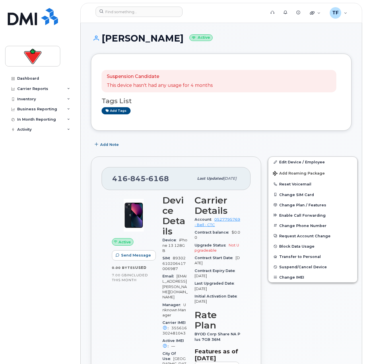
click at [204, 79] on p "Suspension Candidate" at bounding box center [160, 76] width 106 height 7
click at [65, 239] on div "Dashboard Carrier Reports Monthly Billing Data Daily Data Pooling Data Behavior…" at bounding box center [40, 214] width 71 height 282
drag, startPoint x: 235, startPoint y: 133, endPoint x: 238, endPoint y: 133, distance: 3.5
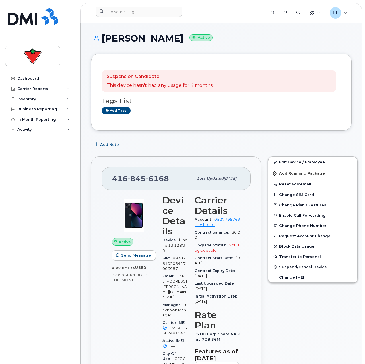
click at [66, 197] on div "Dashboard Carrier Reports Monthly Billing Data Daily Data Pooling Data Behavior…" at bounding box center [40, 214] width 71 height 282
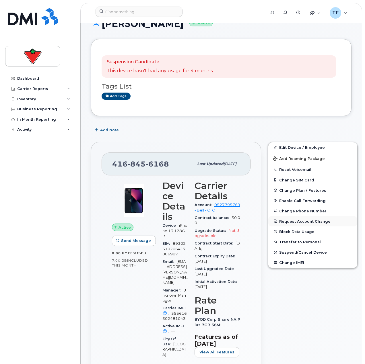
scroll to position [29, 0]
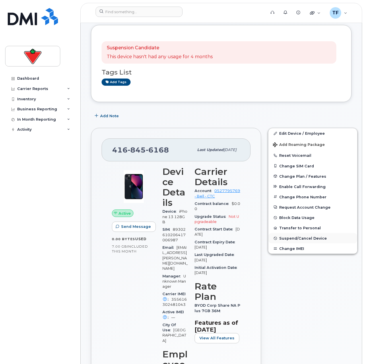
drag, startPoint x: 291, startPoint y: 238, endPoint x: 321, endPoint y: 242, distance: 30.6
click at [321, 242] on button "Suspend/Cancel Device" at bounding box center [312, 238] width 89 height 10
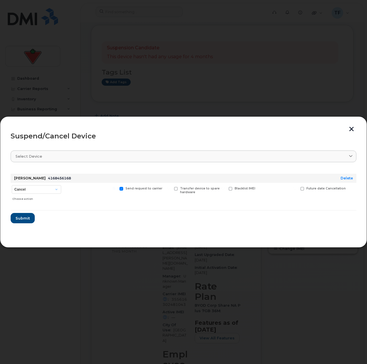
click at [351, 127] on button "button" at bounding box center [351, 130] width 9 height 6
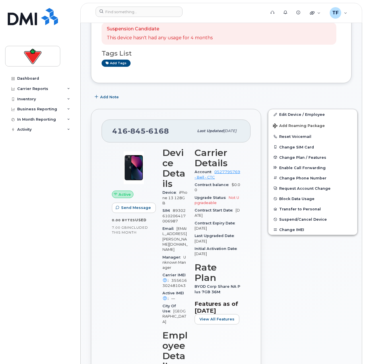
scroll to position [57, 0]
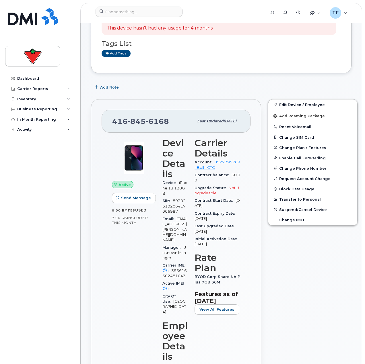
click at [297, 279] on div "Edit Device / Employee Add Roaming Package Reset Voicemail Change SIM Card Chan…" at bounding box center [313, 342] width 96 height 493
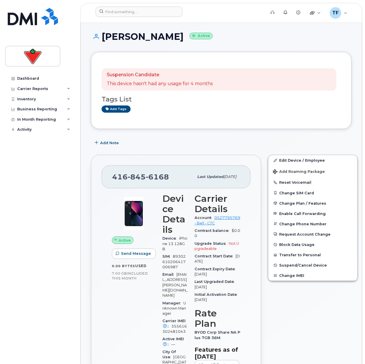
scroll to position [0, 0]
